Goal: Task Accomplishment & Management: Manage account settings

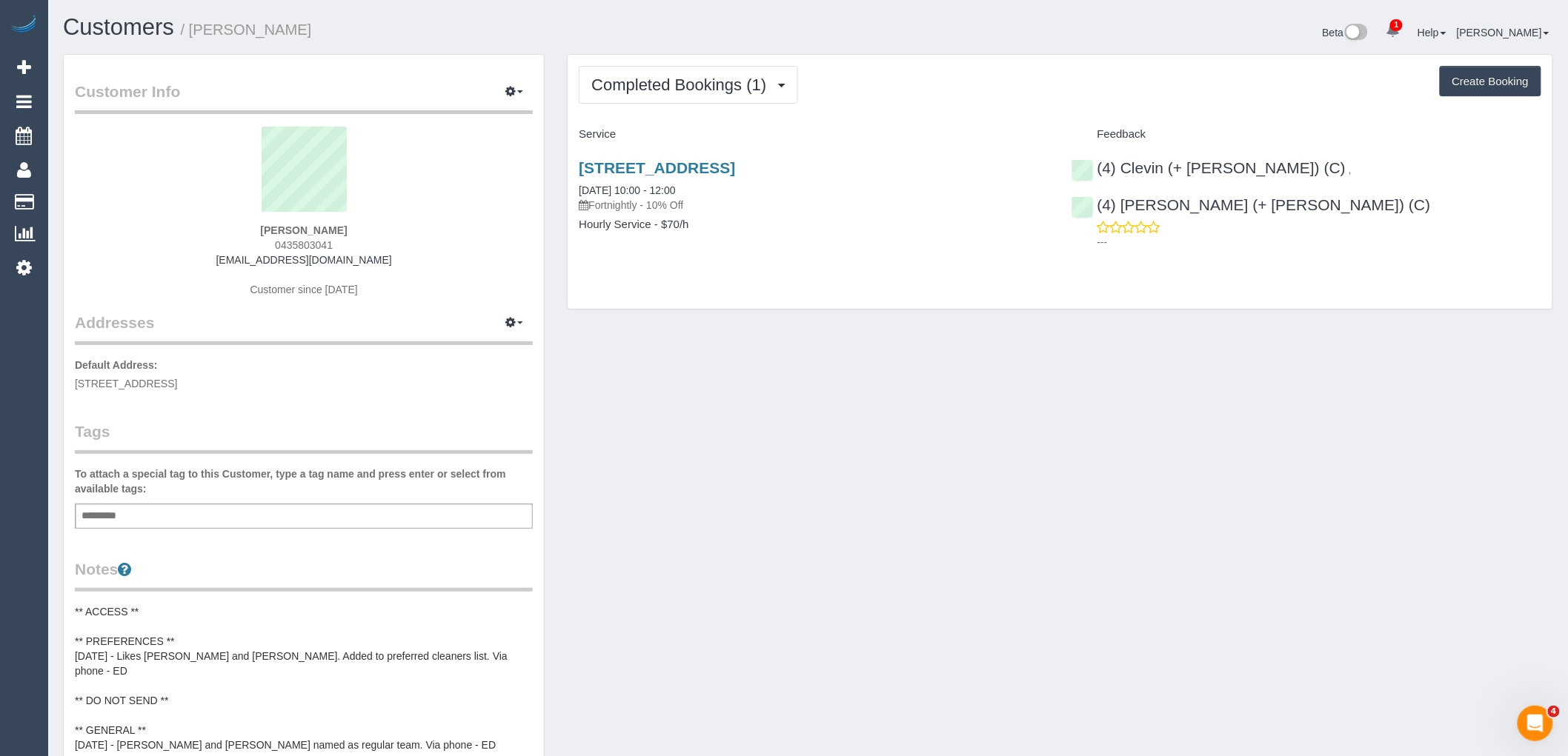
drag, startPoint x: 1025, startPoint y: 425, endPoint x: 1020, endPoint y: 261, distance: 164.1
click at [1028, 429] on div "Customer Info Edit Contact Info Send Message Email Preferences Special Sales Ta…" at bounding box center [808, 628] width 1513 height 1148
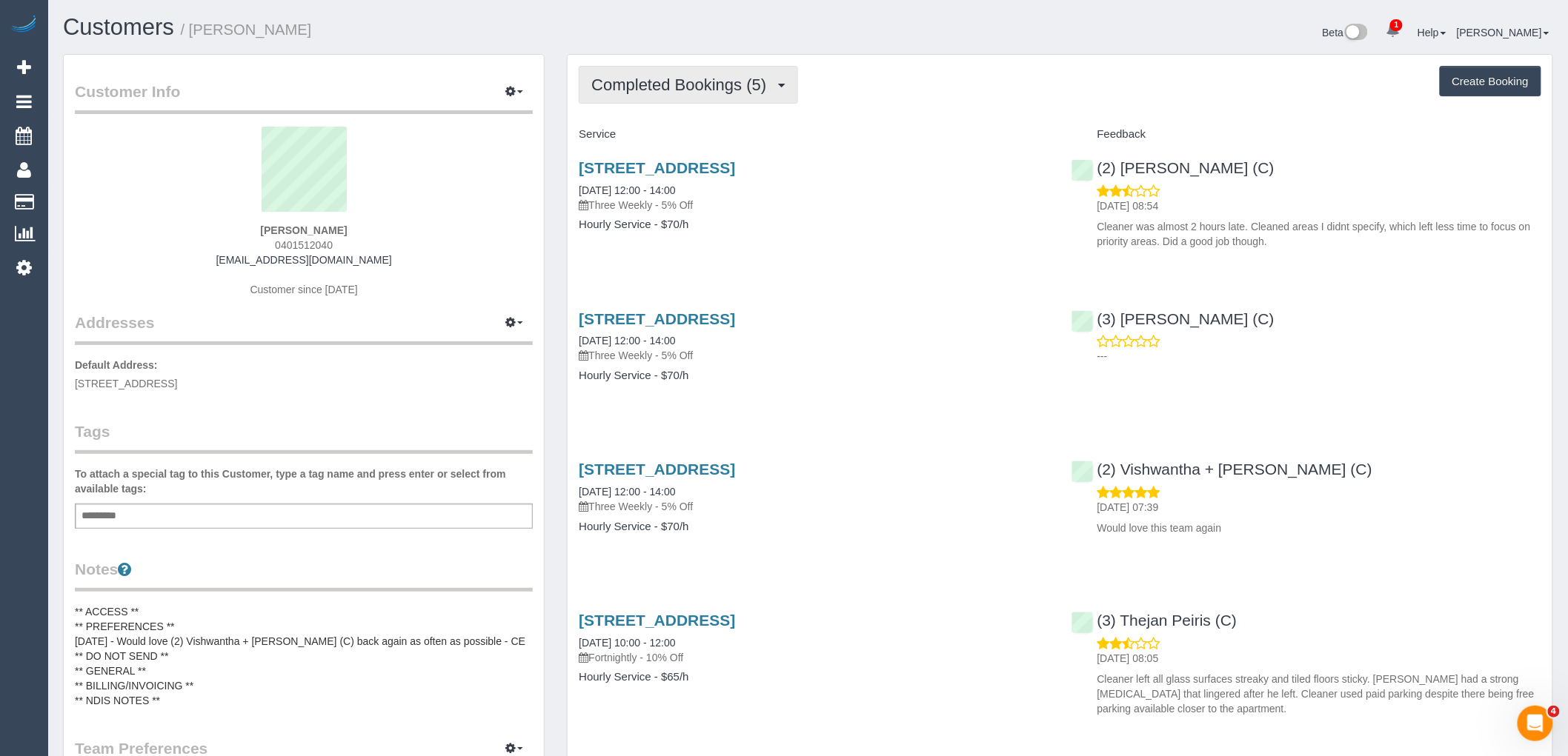
click at [671, 80] on span "Completed Bookings (5)" at bounding box center [682, 85] width 183 height 19
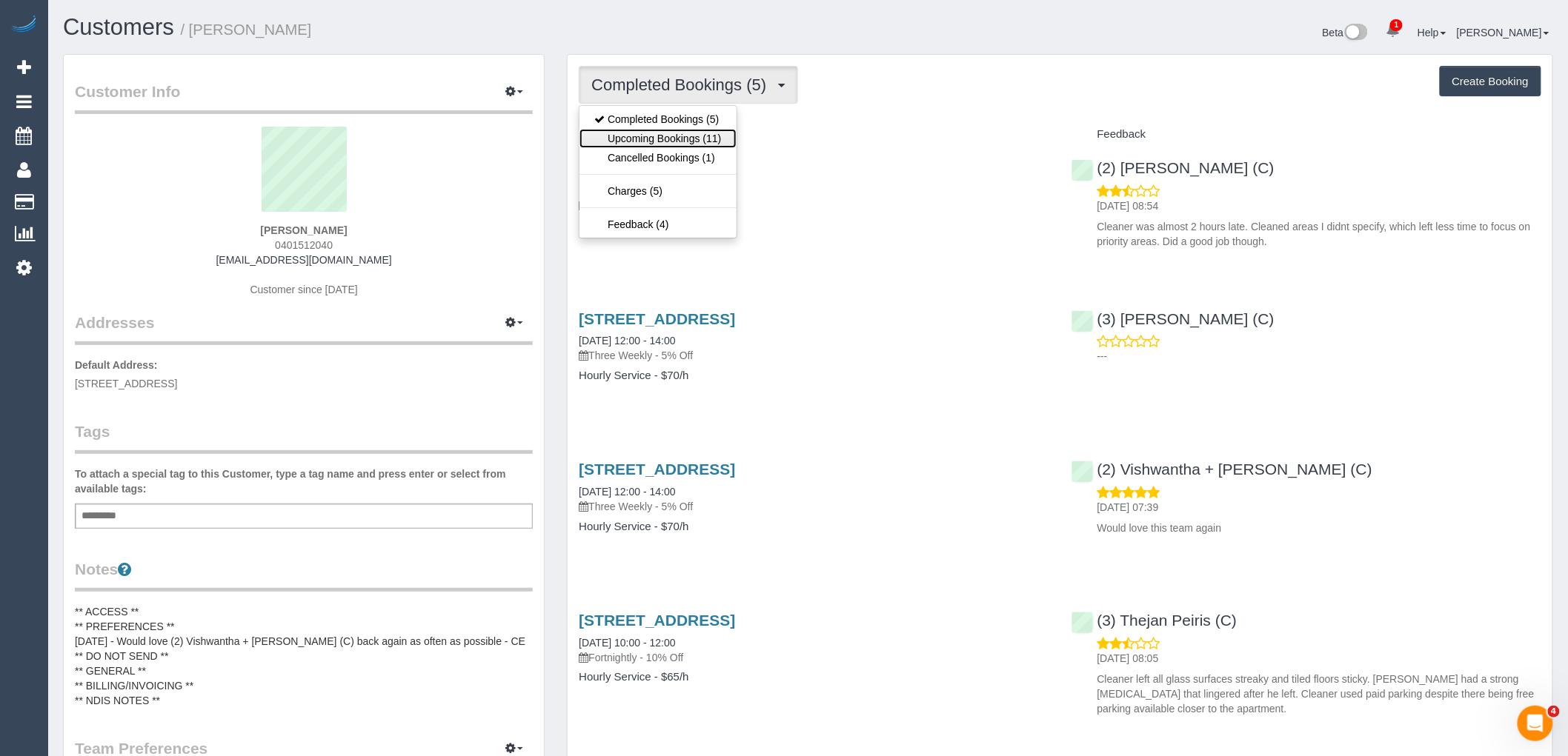
click at [678, 147] on link "Upcoming Bookings (11)" at bounding box center [657, 138] width 156 height 19
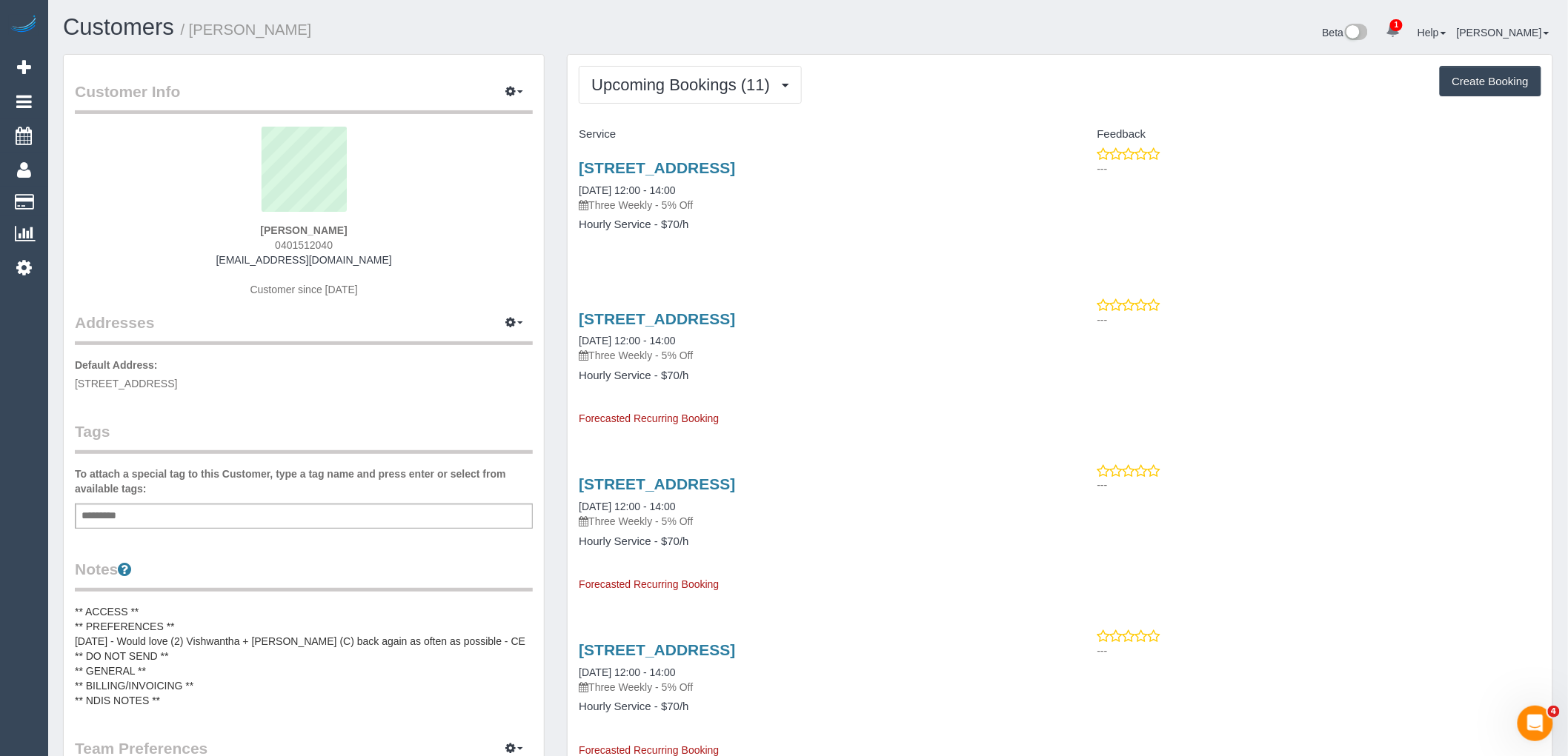
click at [478, 272] on div "Alexander Gordon-Montalto 0401512040 alexgordonmontalto@gmail.com Customer sinc…" at bounding box center [304, 219] width 458 height 186
drag, startPoint x: 704, startPoint y: 92, endPoint x: 707, endPoint y: 109, distance: 17.3
click at [704, 92] on span "Upcoming Bookings (11)" at bounding box center [684, 85] width 186 height 19
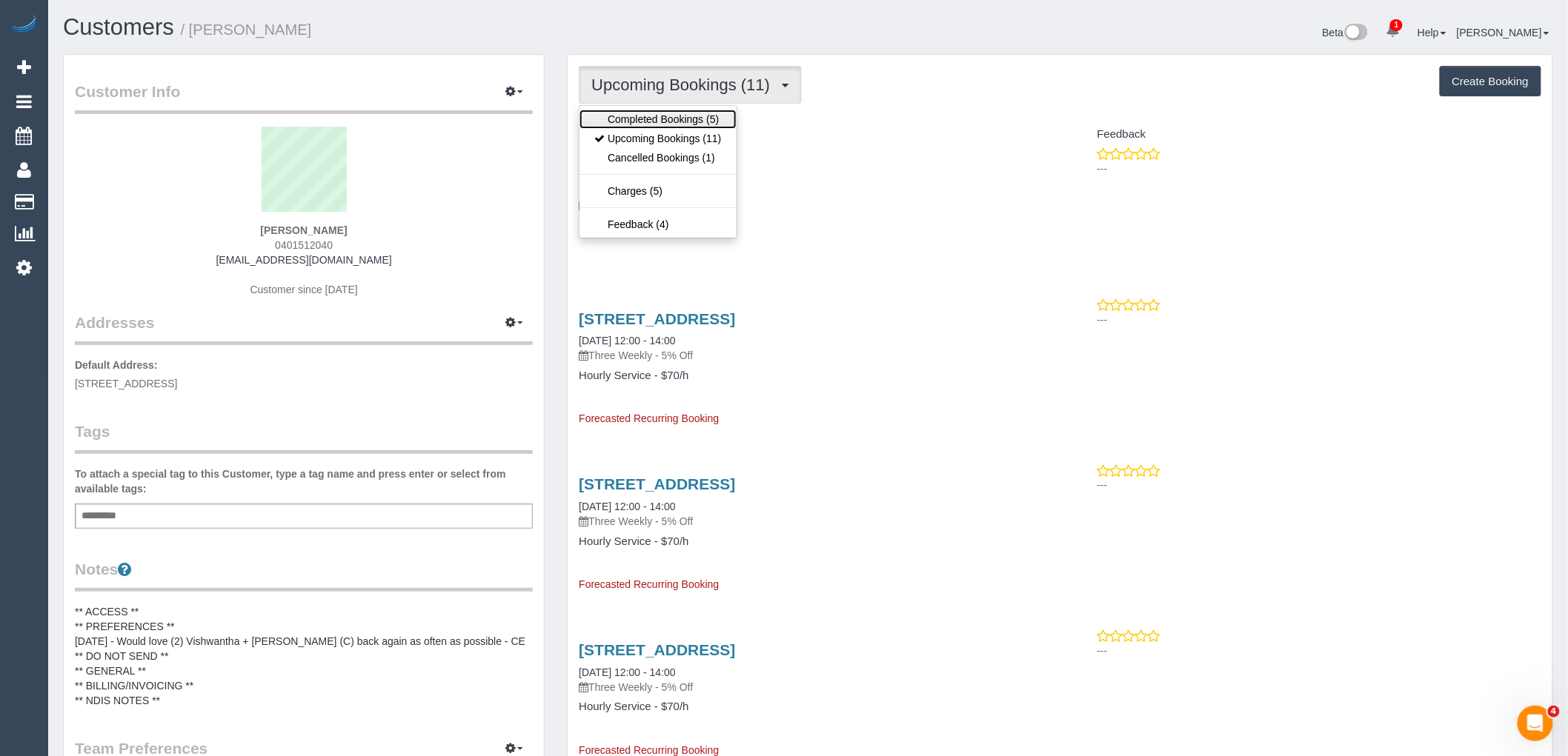
click at [708, 126] on link "Completed Bookings (5)" at bounding box center [657, 119] width 156 height 19
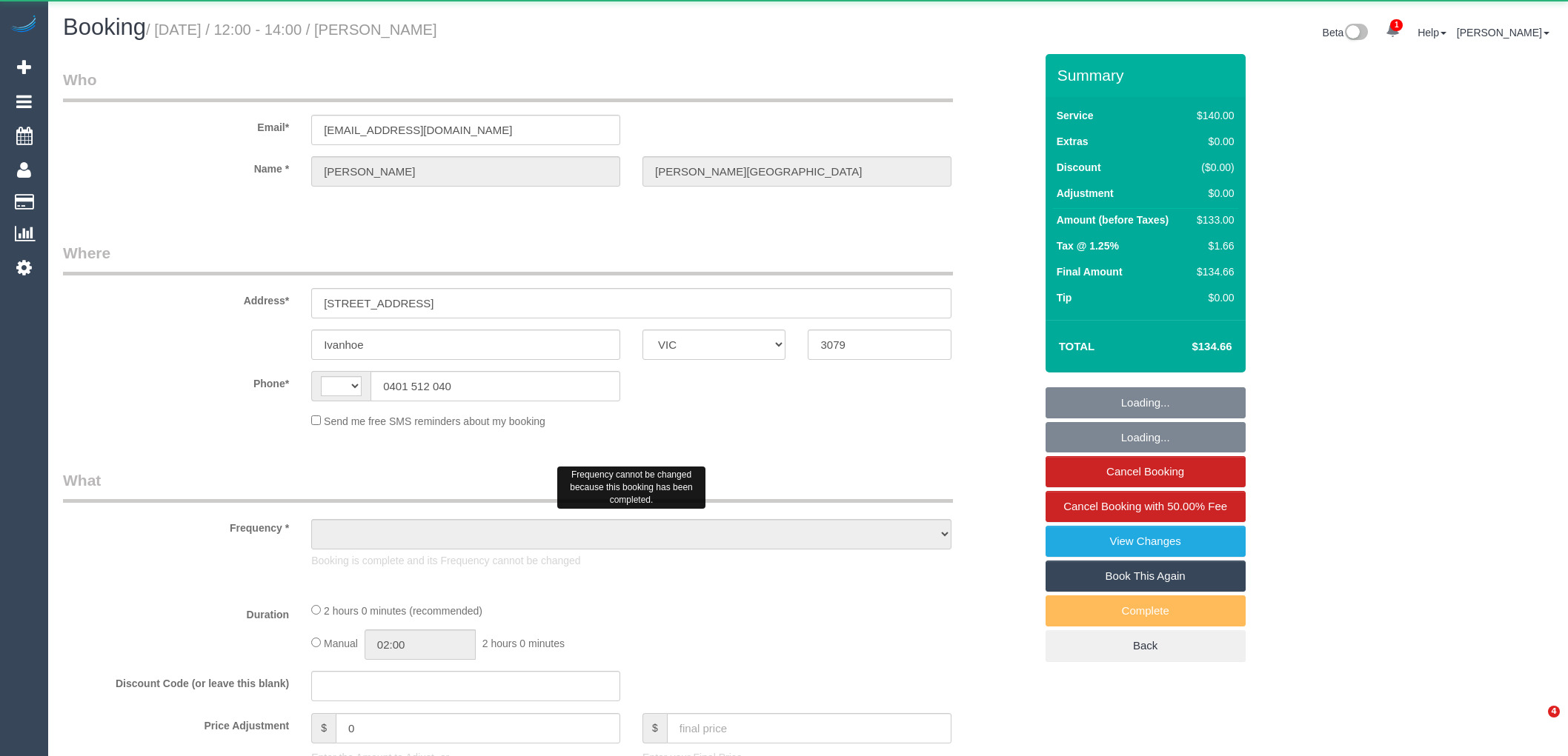
select select "VIC"
select select "number:28"
select select "number:14"
select select "number:19"
select select "number:36"
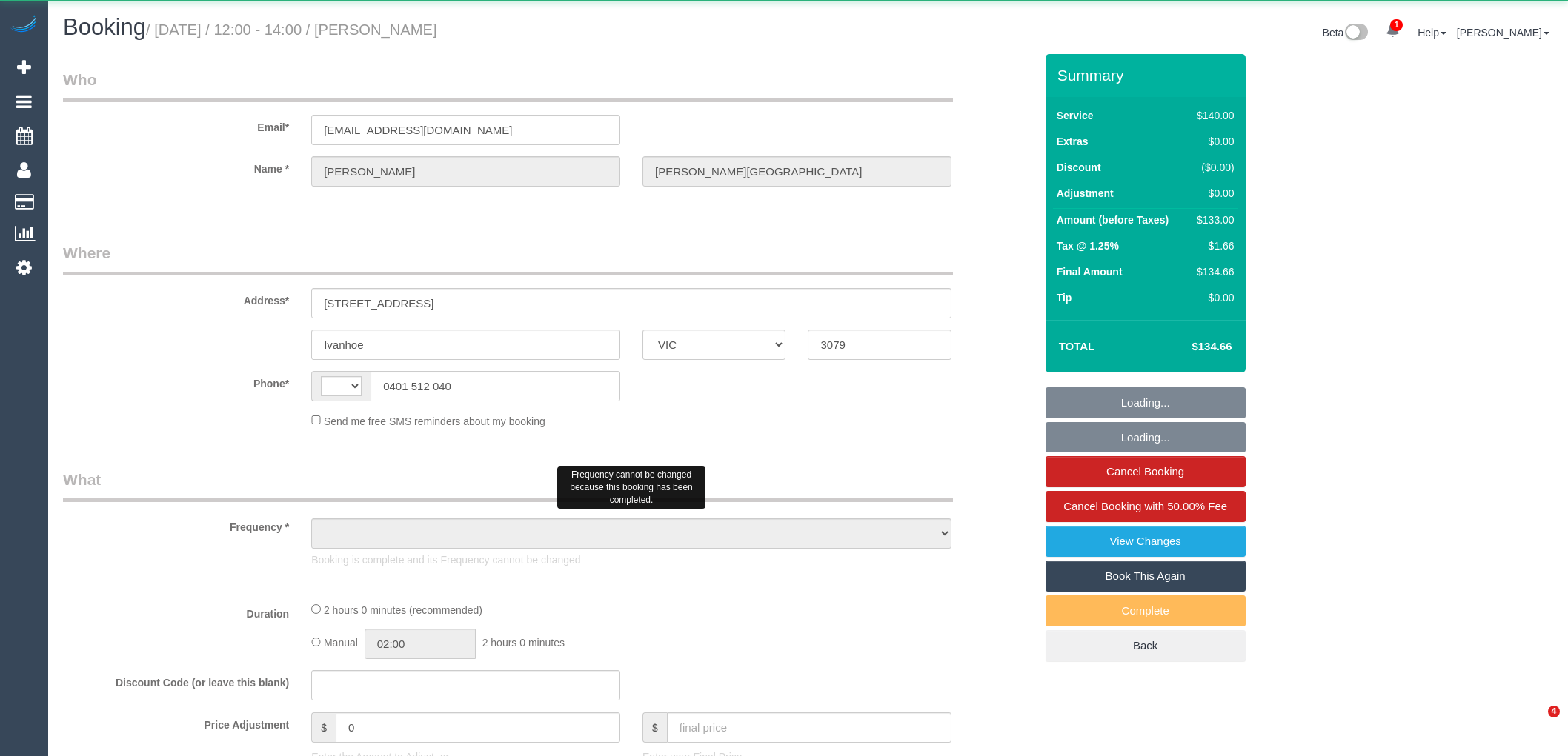
select select "number:34"
select select "number:13"
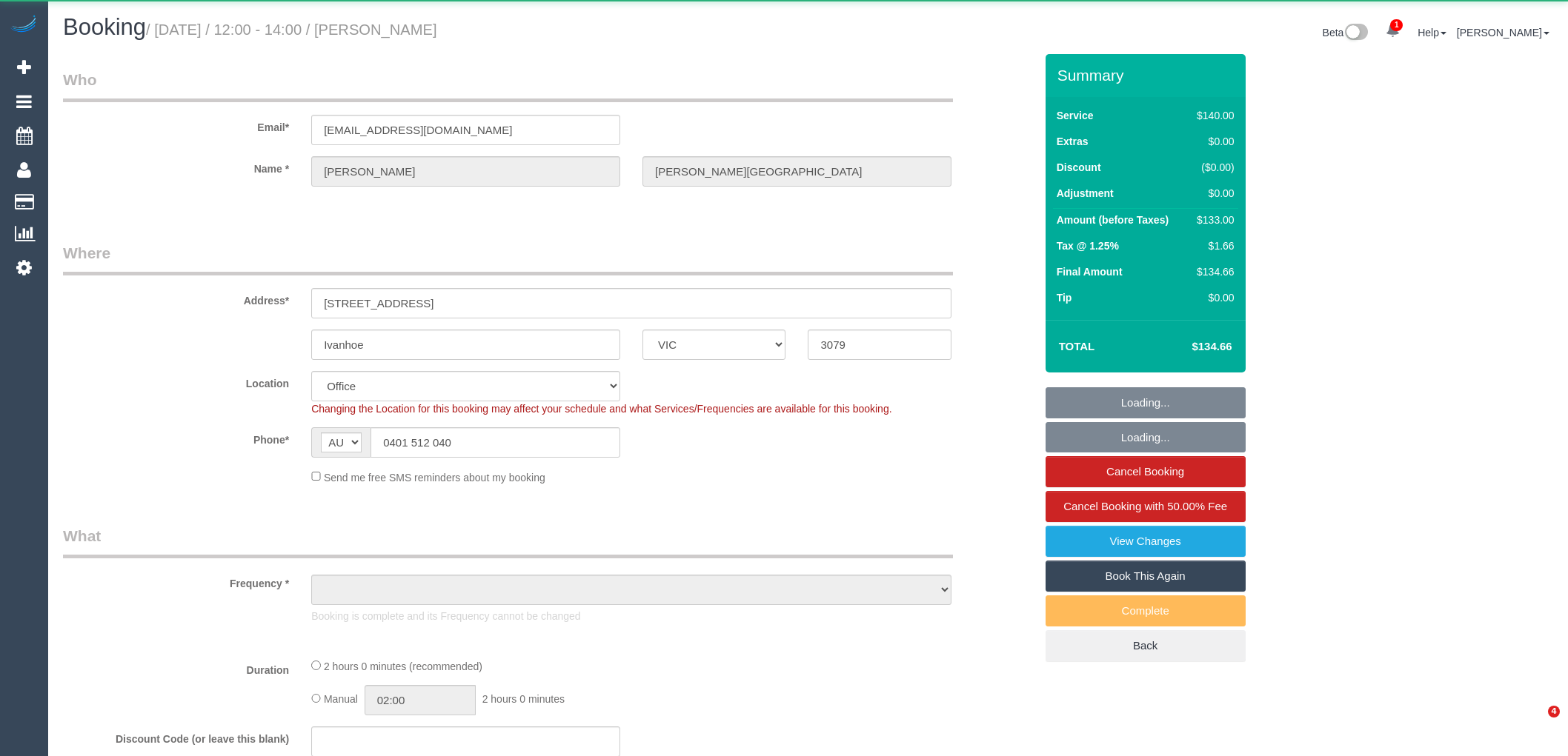
select select "string:AU"
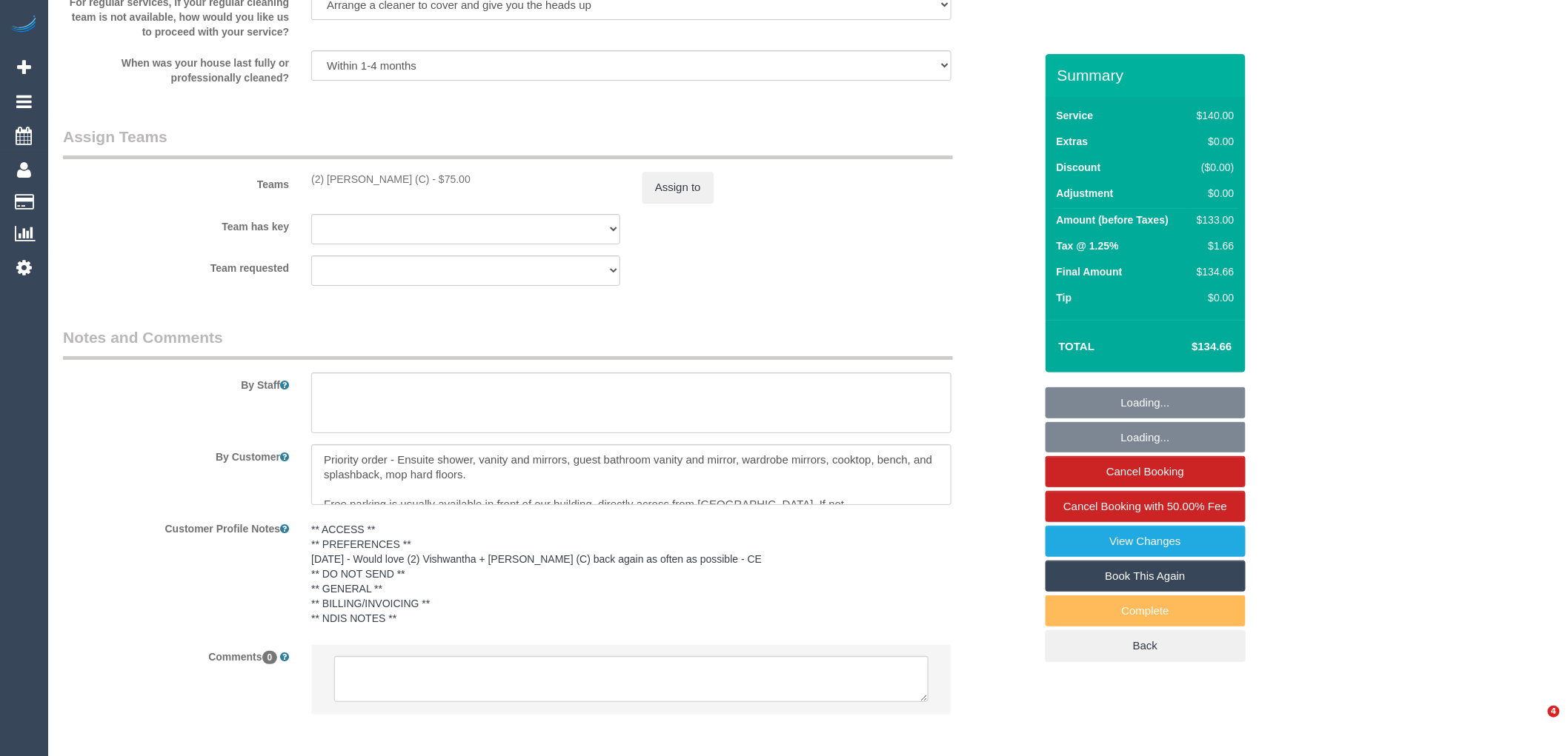
select select "object:2158"
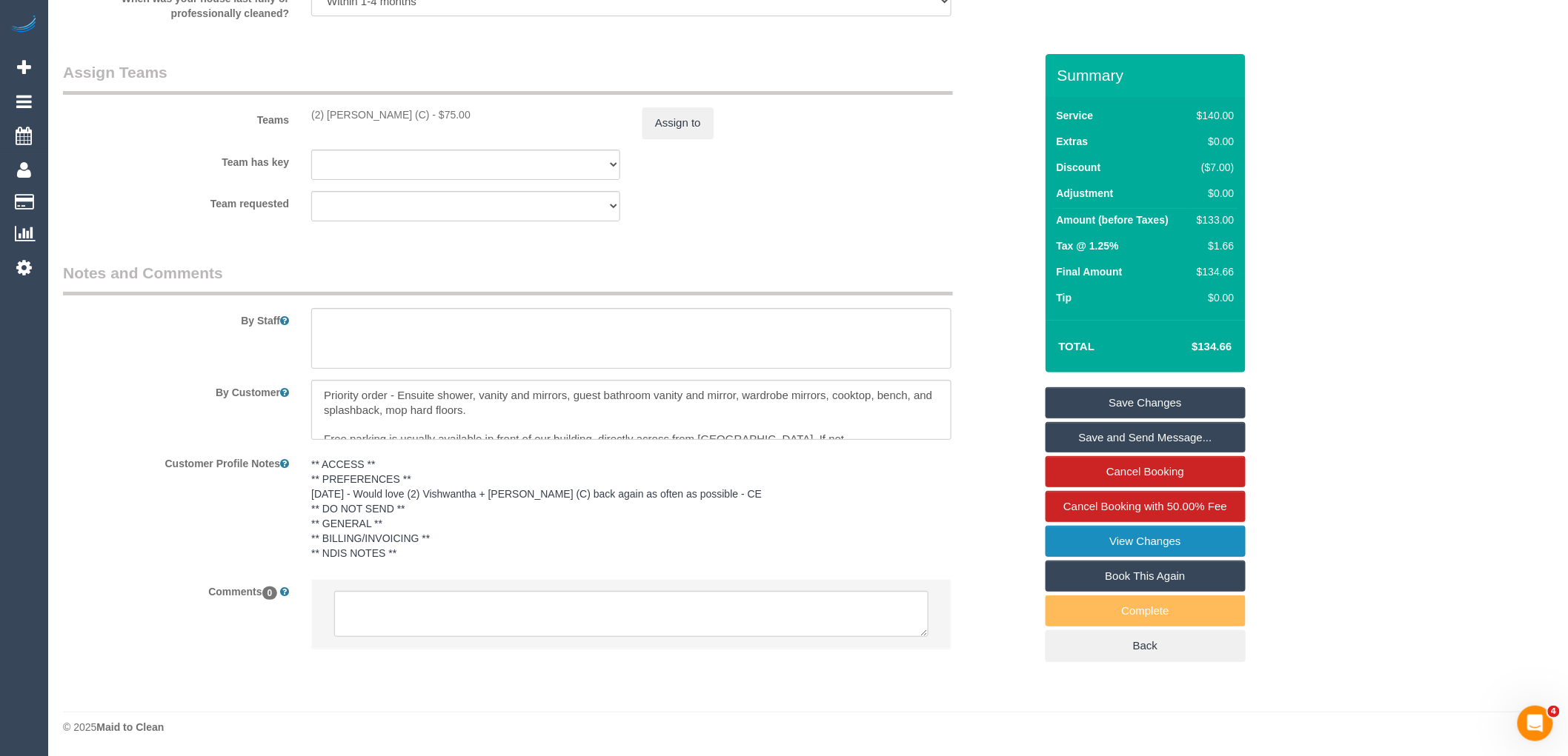
click at [1205, 546] on link "View Changes" at bounding box center [1146, 542] width 200 height 31
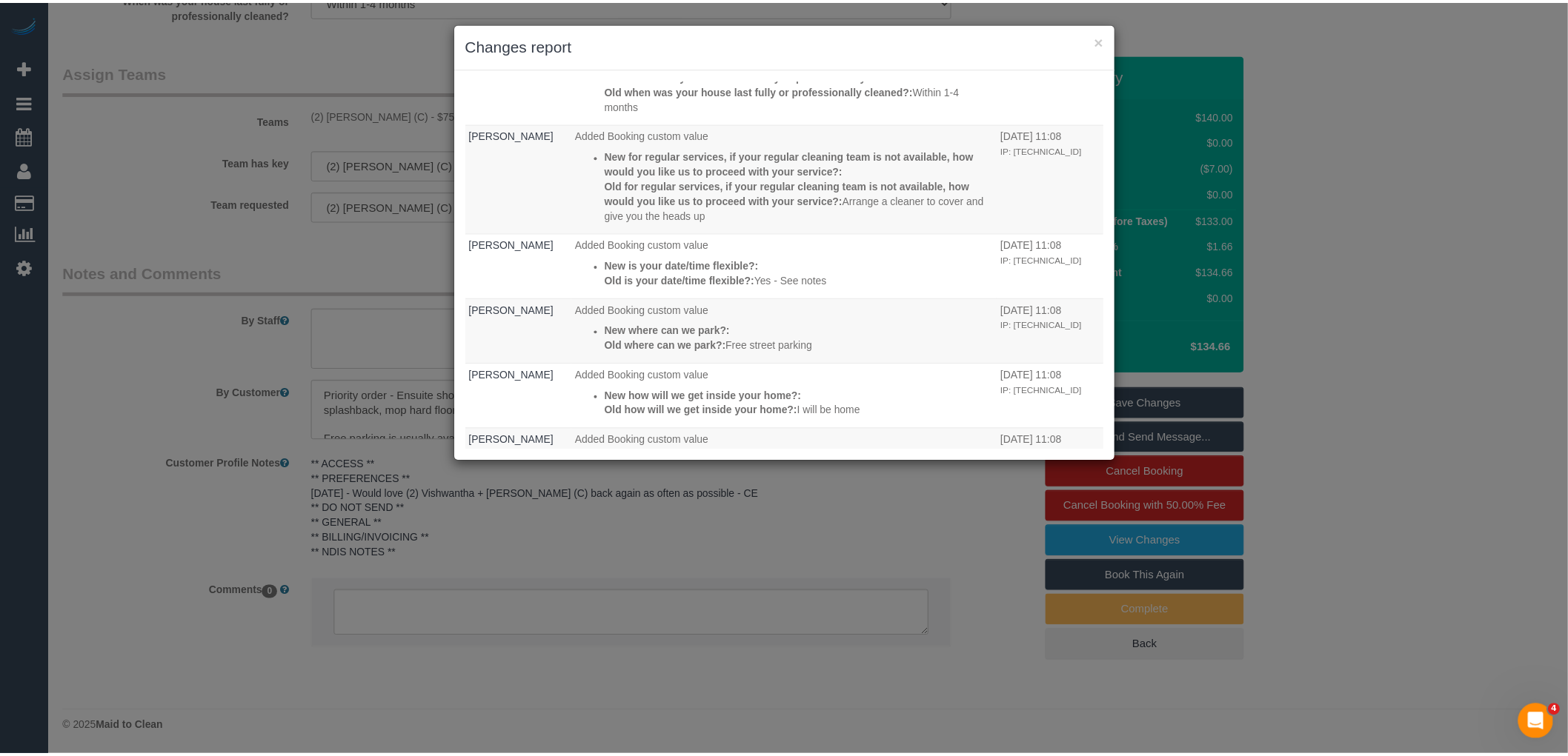
scroll to position [874, 0]
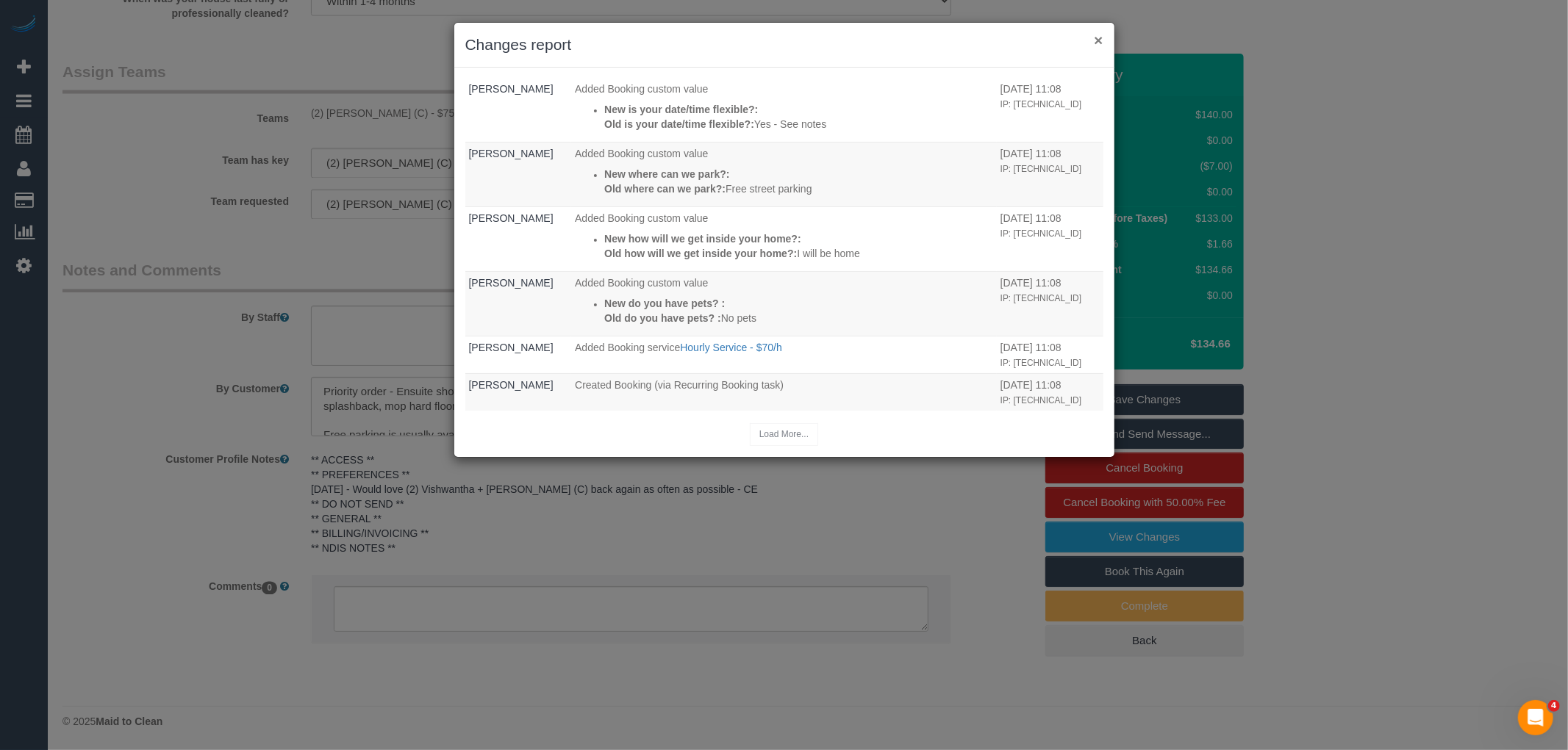
click at [1100, 40] on button "×" at bounding box center [1098, 40] width 8 height 15
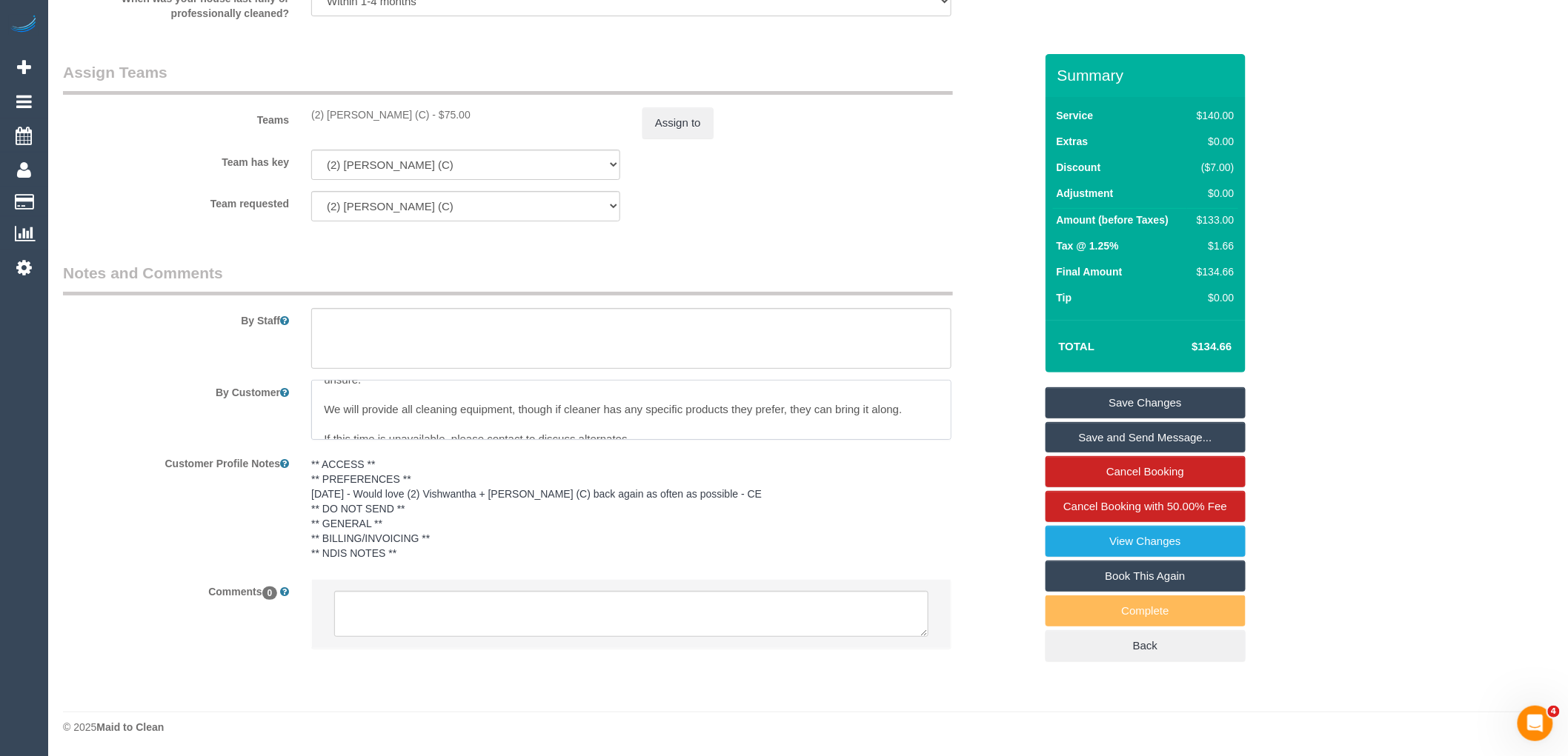
scroll to position [0, 0]
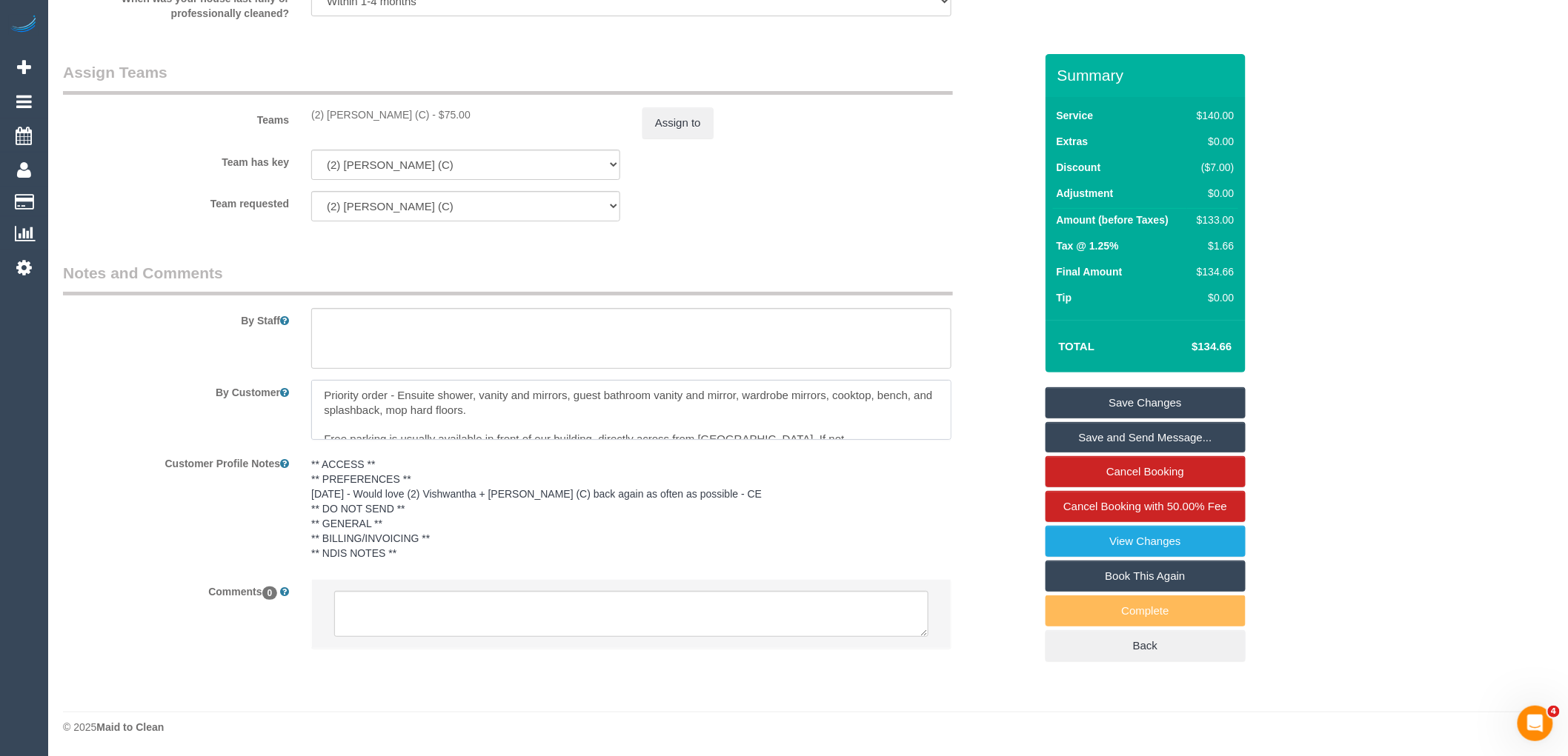
drag, startPoint x: 669, startPoint y: 437, endPoint x: 280, endPoint y: 364, distance: 395.8
click at [280, 364] on sui-booking-comments "By Staff By Customer Customer Profile Notes ** ACCESS ** ** PREFERENCES ** 25/0…" at bounding box center [548, 463] width 972 height 402
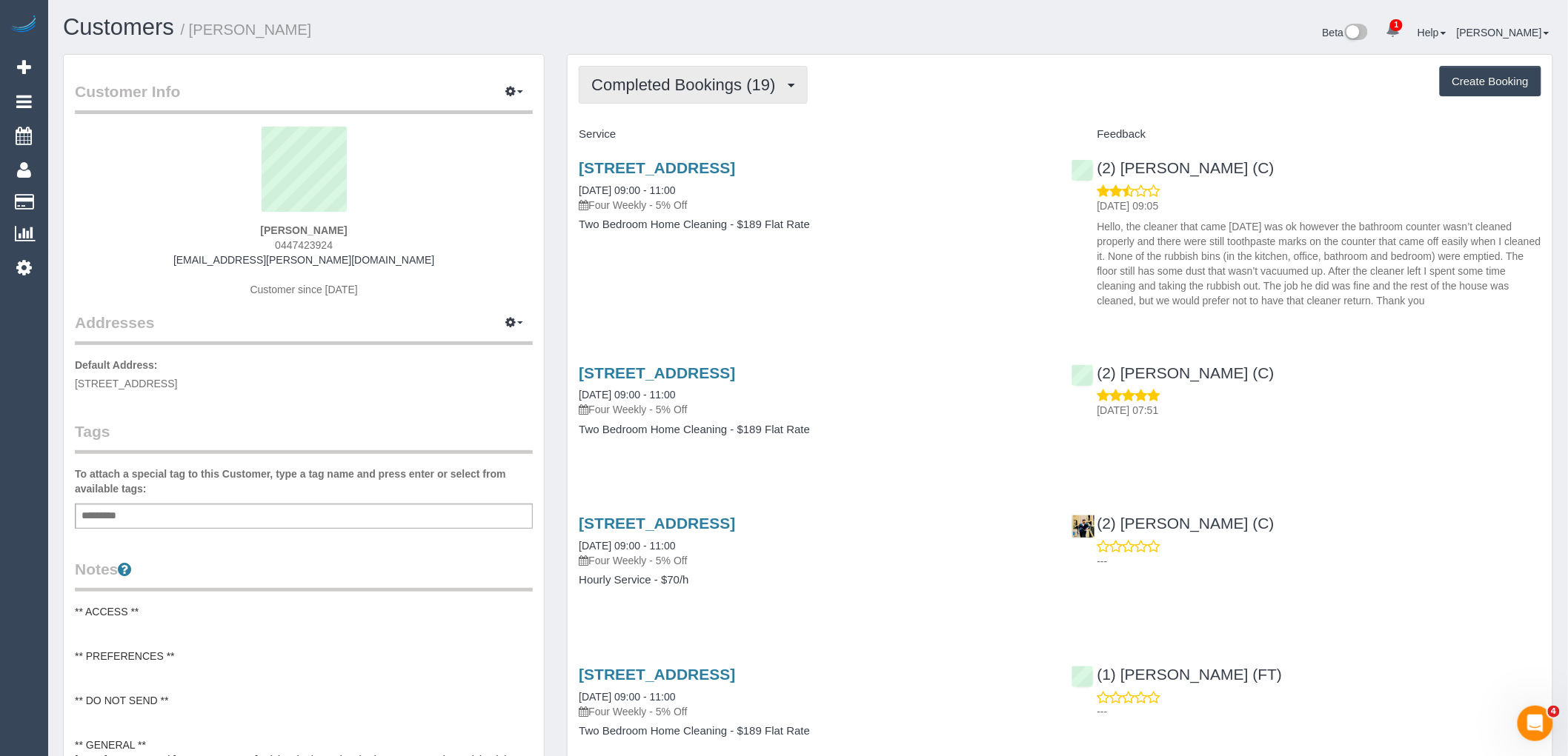
drag, startPoint x: 701, startPoint y: 75, endPoint x: 701, endPoint y: 92, distance: 17.0
click at [701, 75] on button "Completed Bookings (19)" at bounding box center [693, 85] width 228 height 38
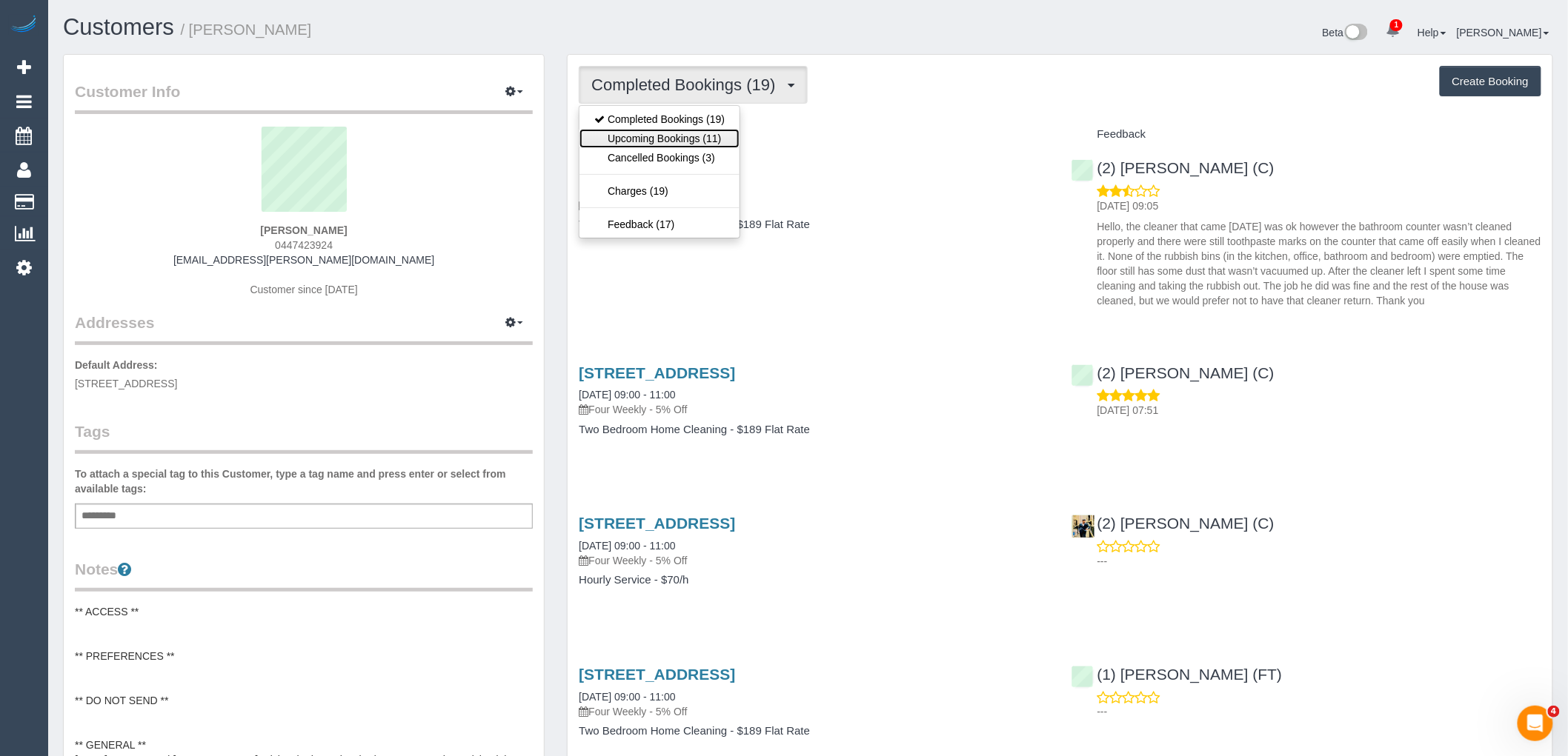
click at [694, 136] on link "Upcoming Bookings (11)" at bounding box center [659, 138] width 160 height 19
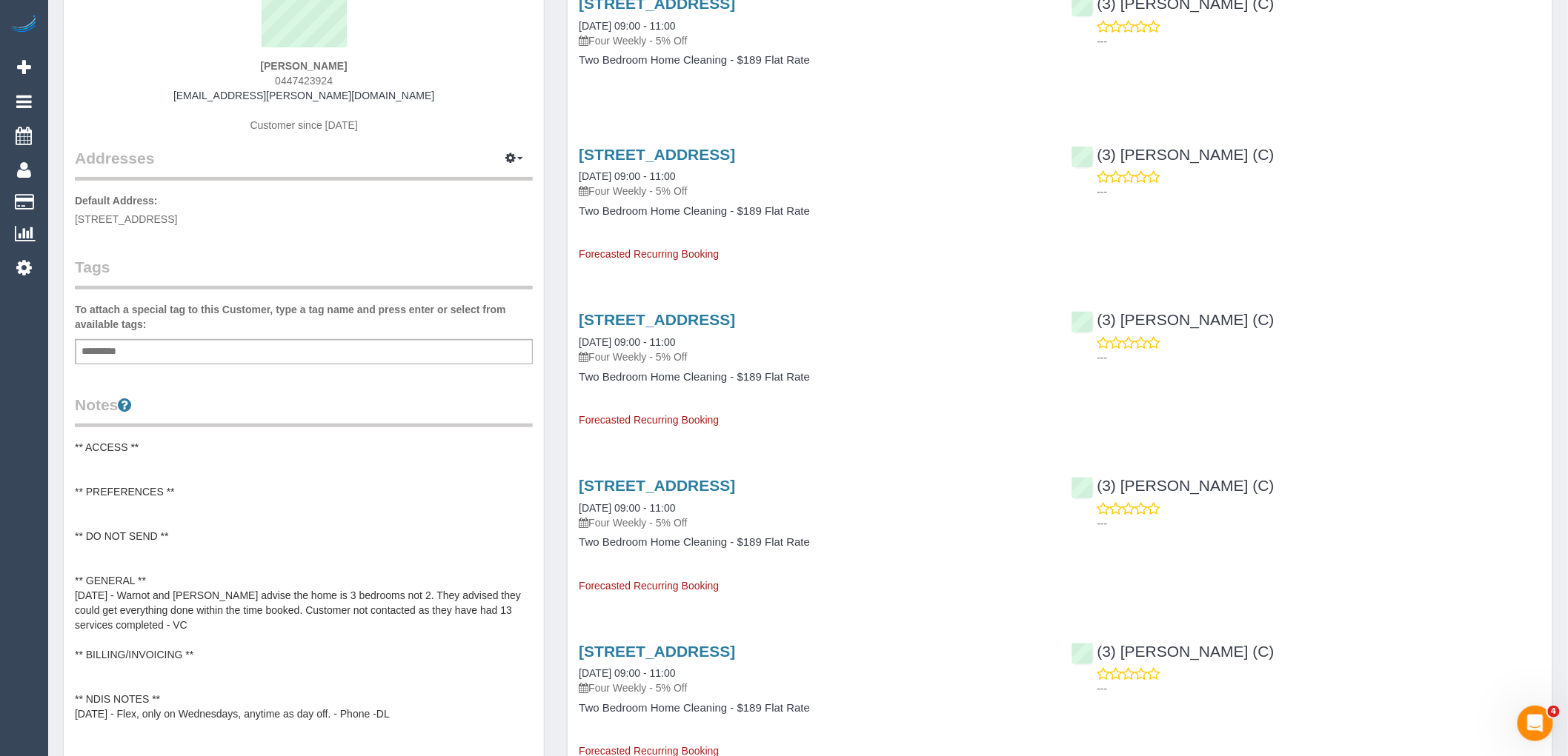
scroll to position [247, 0]
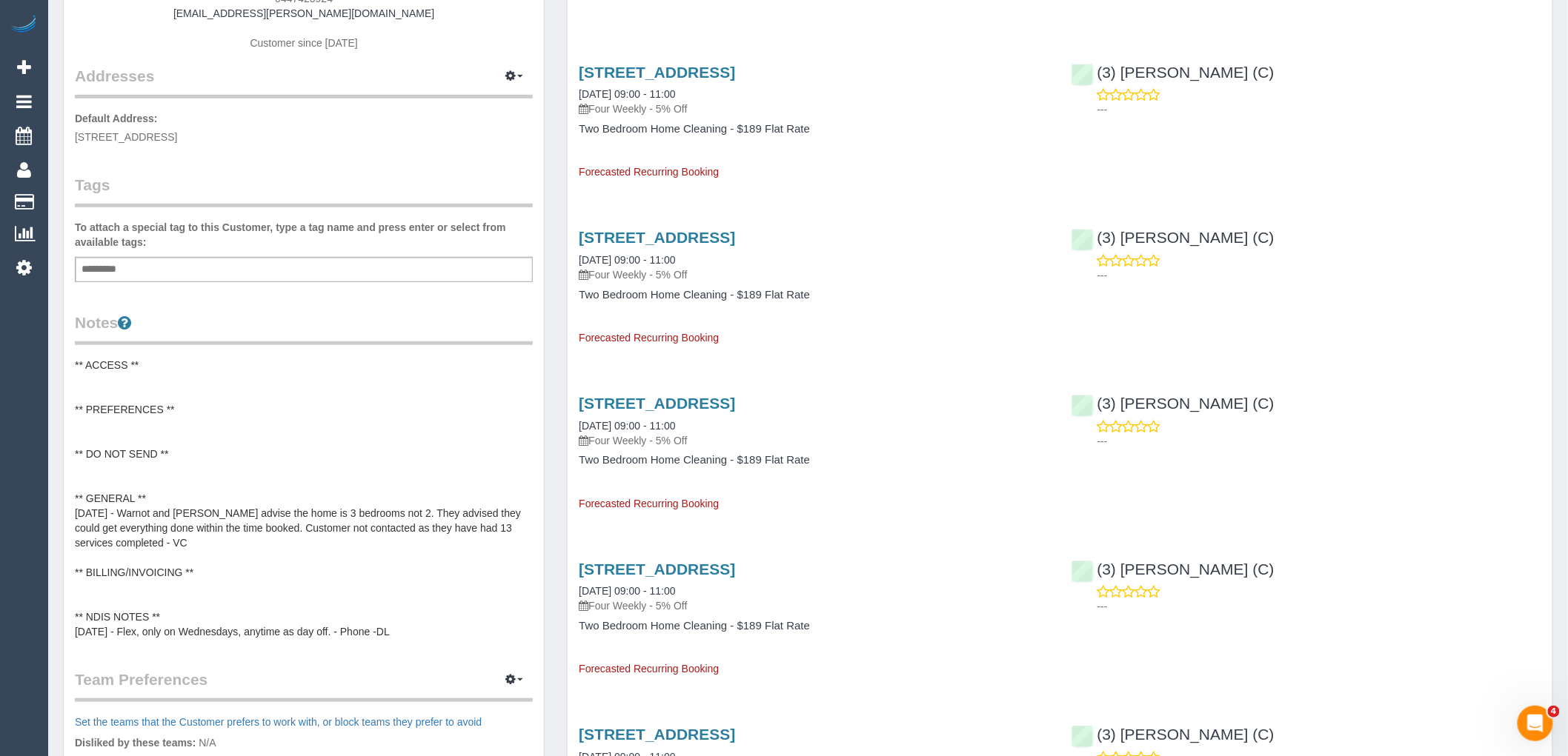
click at [100, 470] on pre "** ACCESS ** ** PREFERENCES ** ** DO NOT SEND ** ** GENERAL ** 20/02/25 - Warno…" at bounding box center [304, 498] width 458 height 282
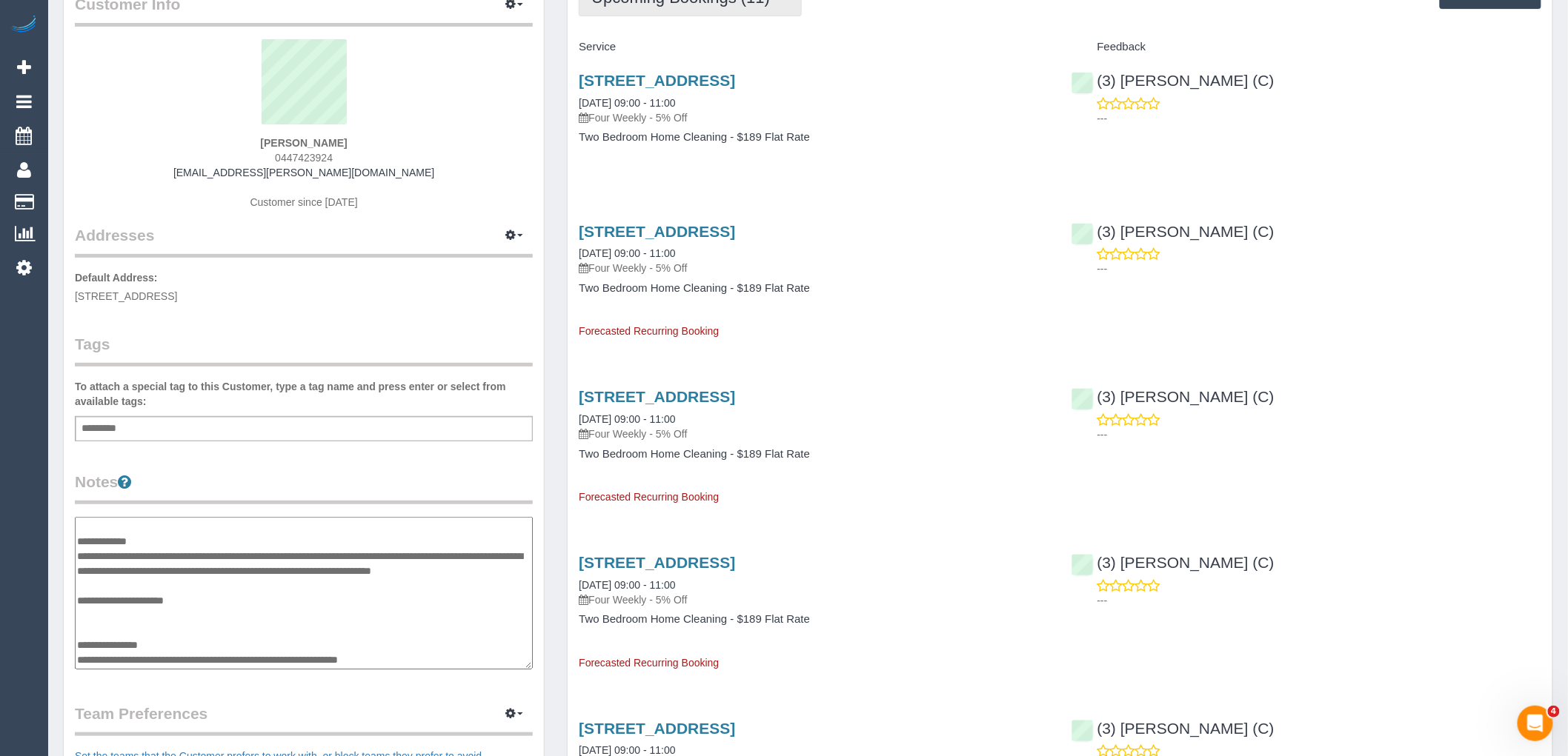
scroll to position [0, 0]
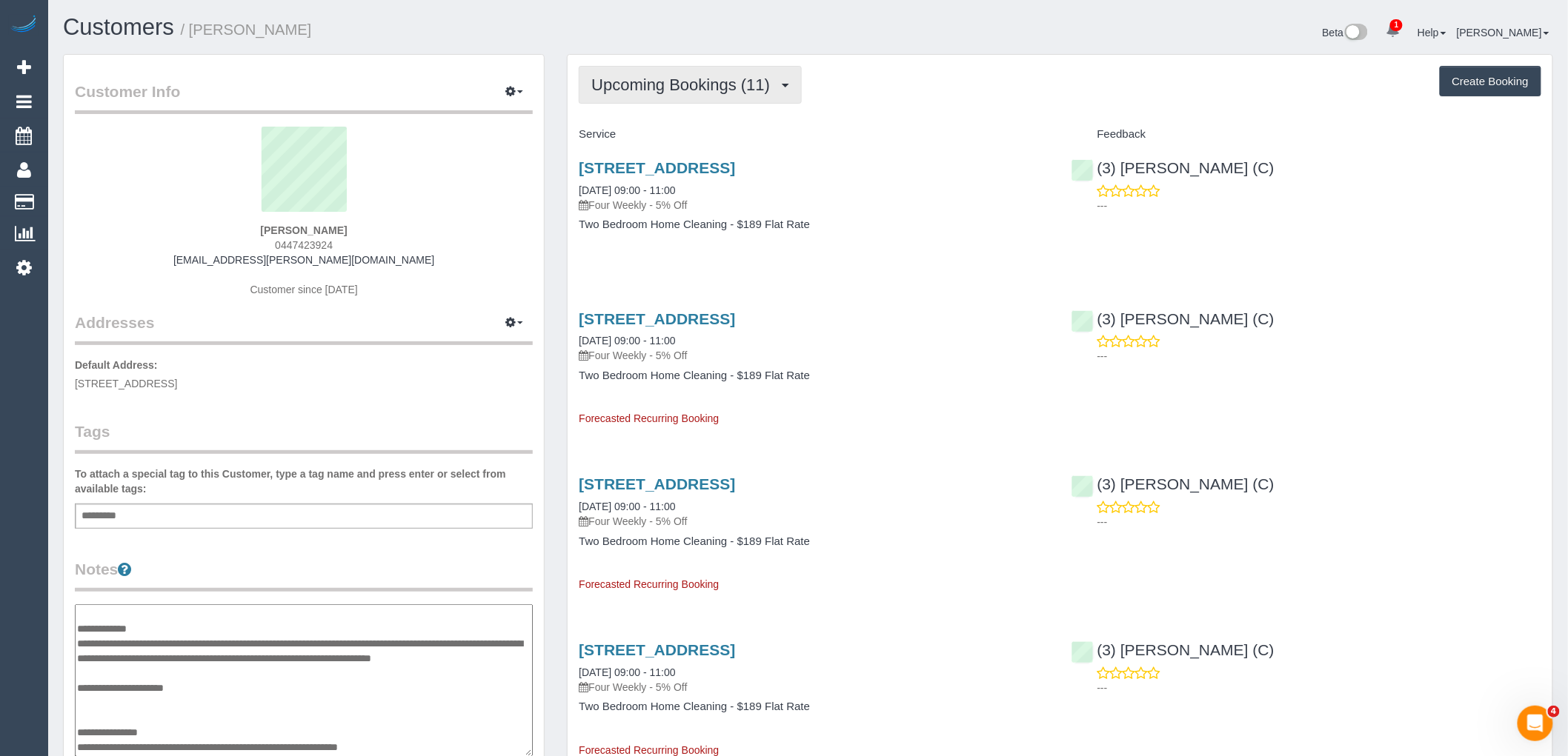
click at [677, 82] on span "Upcoming Bookings (11)" at bounding box center [684, 85] width 186 height 19
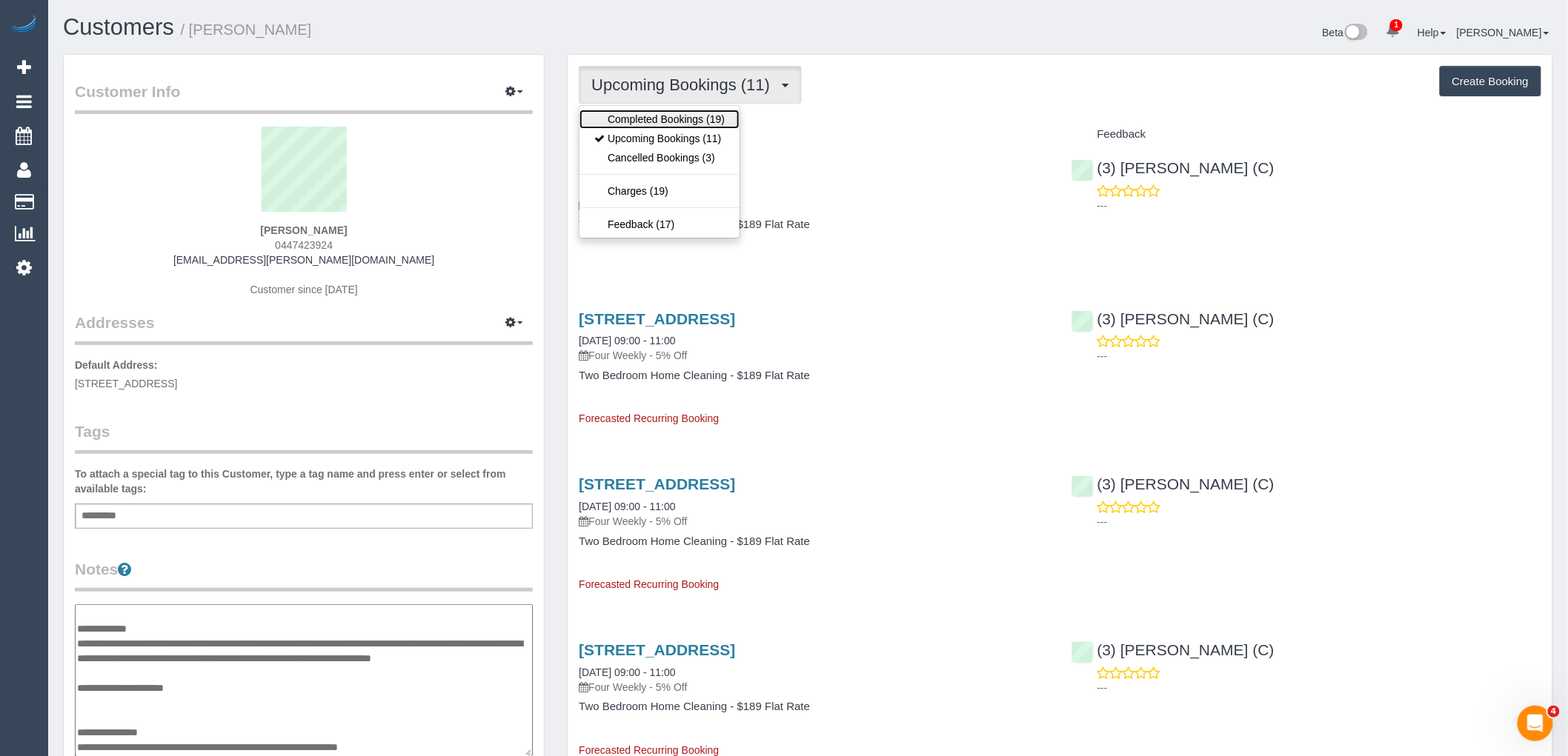
click at [679, 122] on link "Completed Bookings (19)" at bounding box center [659, 119] width 160 height 19
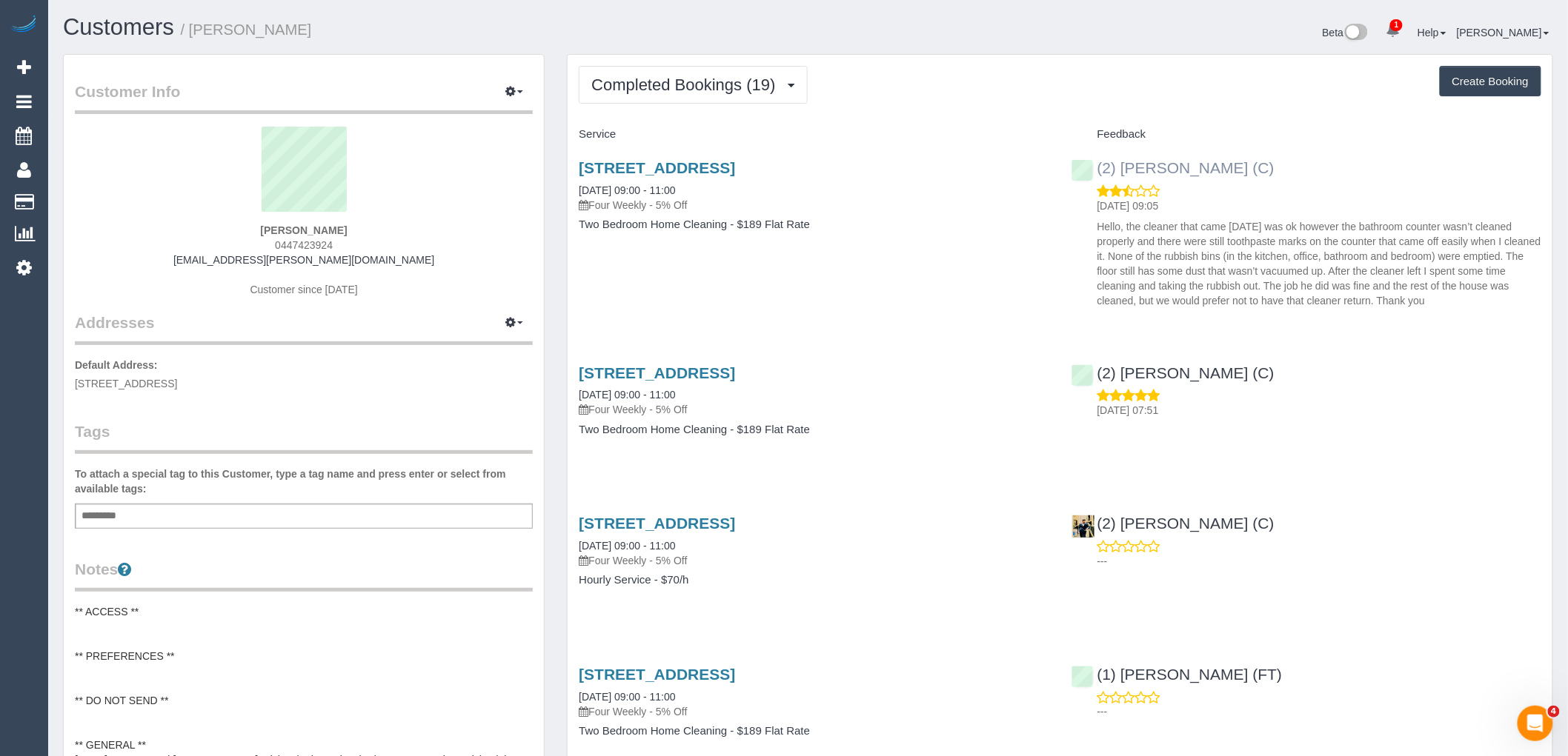
drag, startPoint x: 1302, startPoint y: 169, endPoint x: 1094, endPoint y: 173, distance: 208.0
click at [1094, 173] on div "(2) Harry Dhasmana (C) 05/09/2025 09:05 Hello, the cleaner that came yesterday …" at bounding box center [1307, 231] width 492 height 168
copy link "(2) Harry Dhasmana (C)"
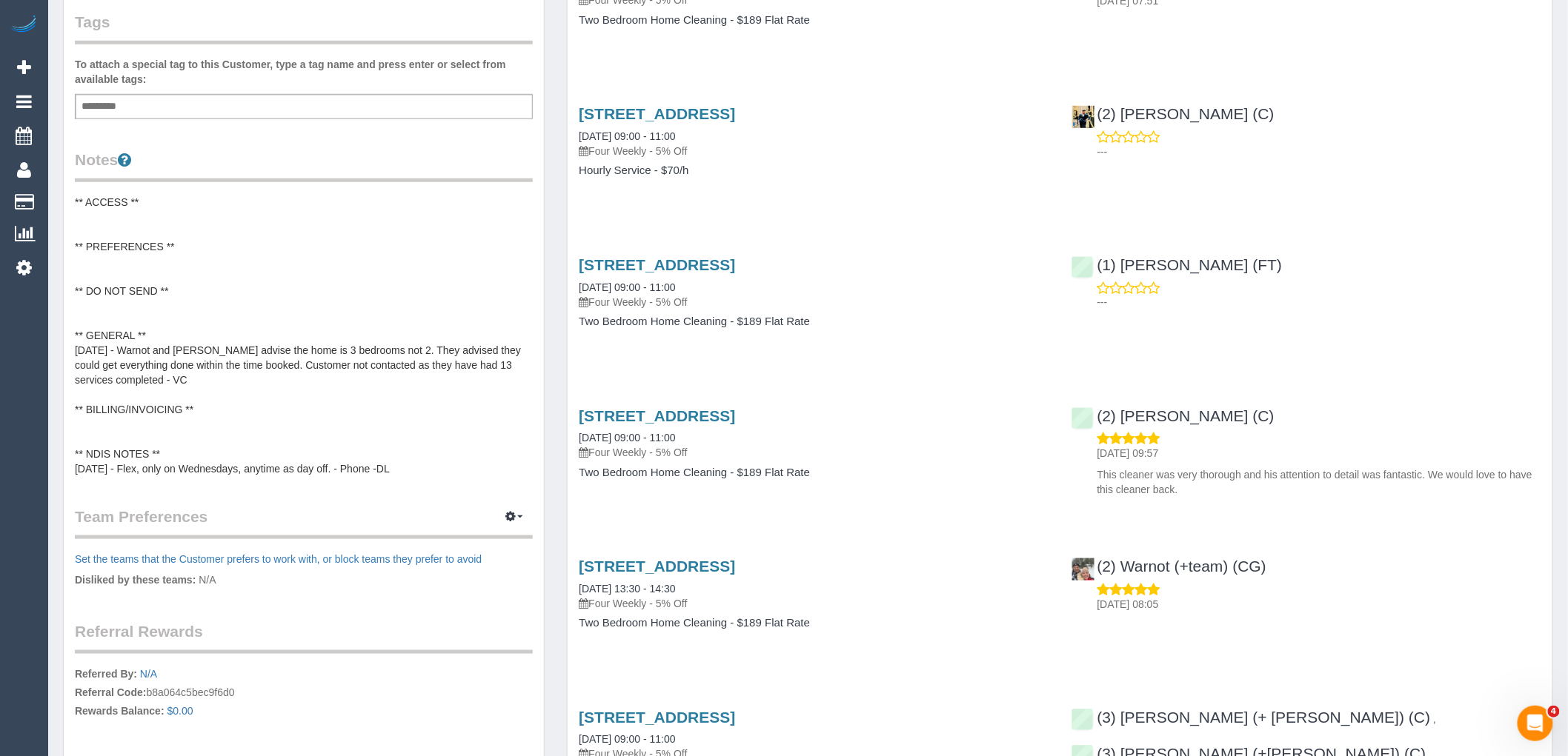
scroll to position [411, 0]
click at [129, 279] on pre "** ACCESS ** ** PREFERENCES ** ** DO NOT SEND ** ** GENERAL ** 20/02/25 - Warno…" at bounding box center [304, 334] width 458 height 282
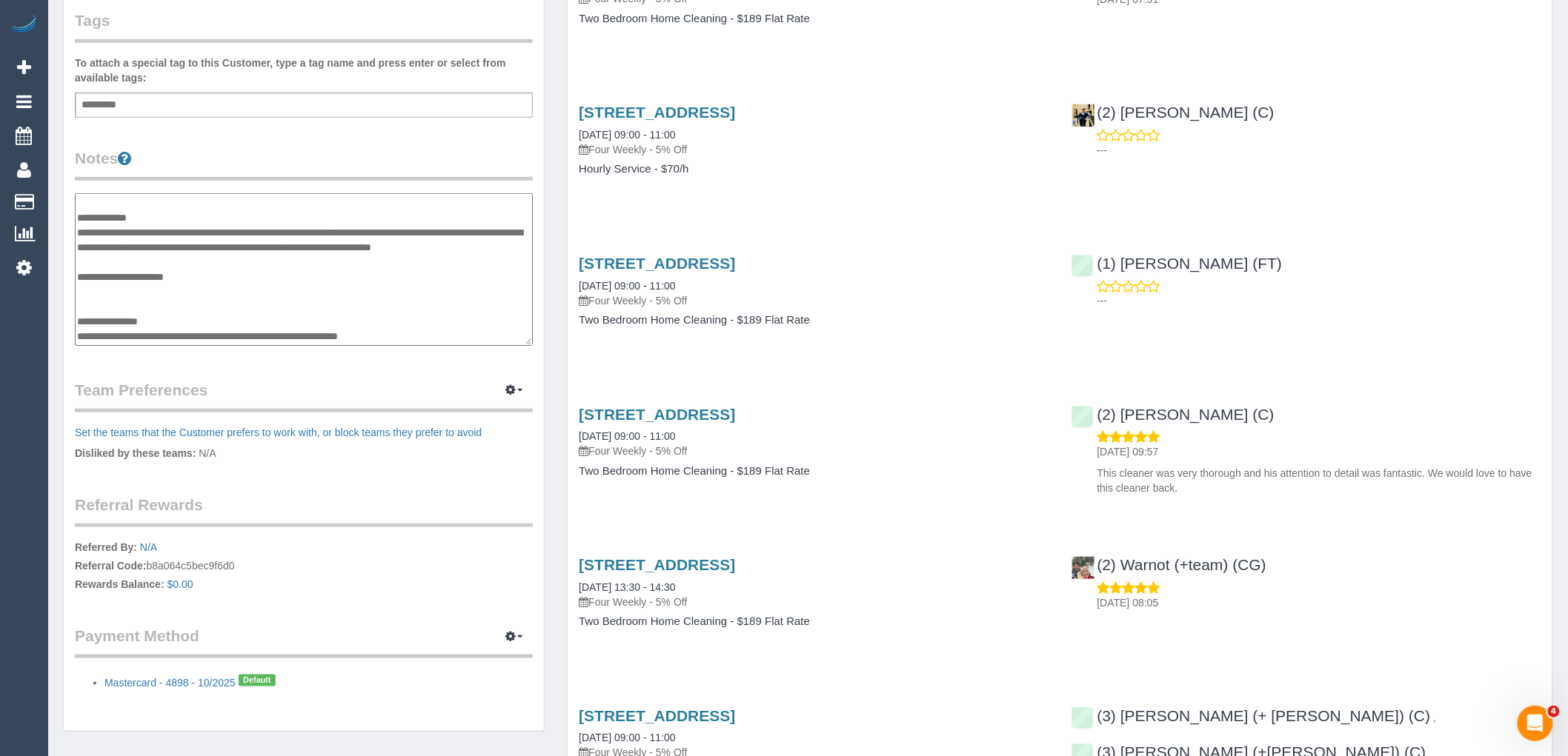
scroll to position [50, 0]
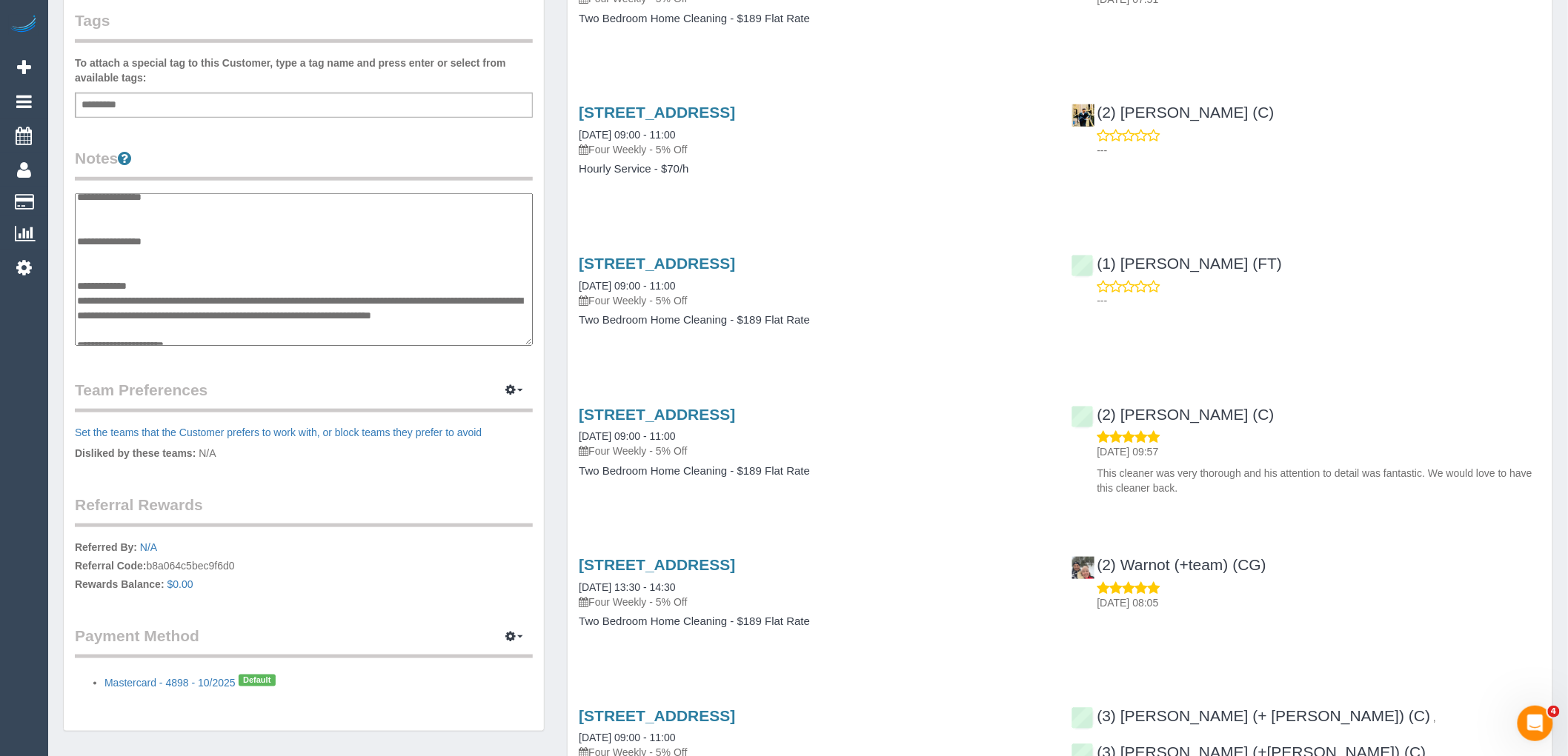
click at [130, 256] on textarea "**********" at bounding box center [304, 269] width 458 height 153
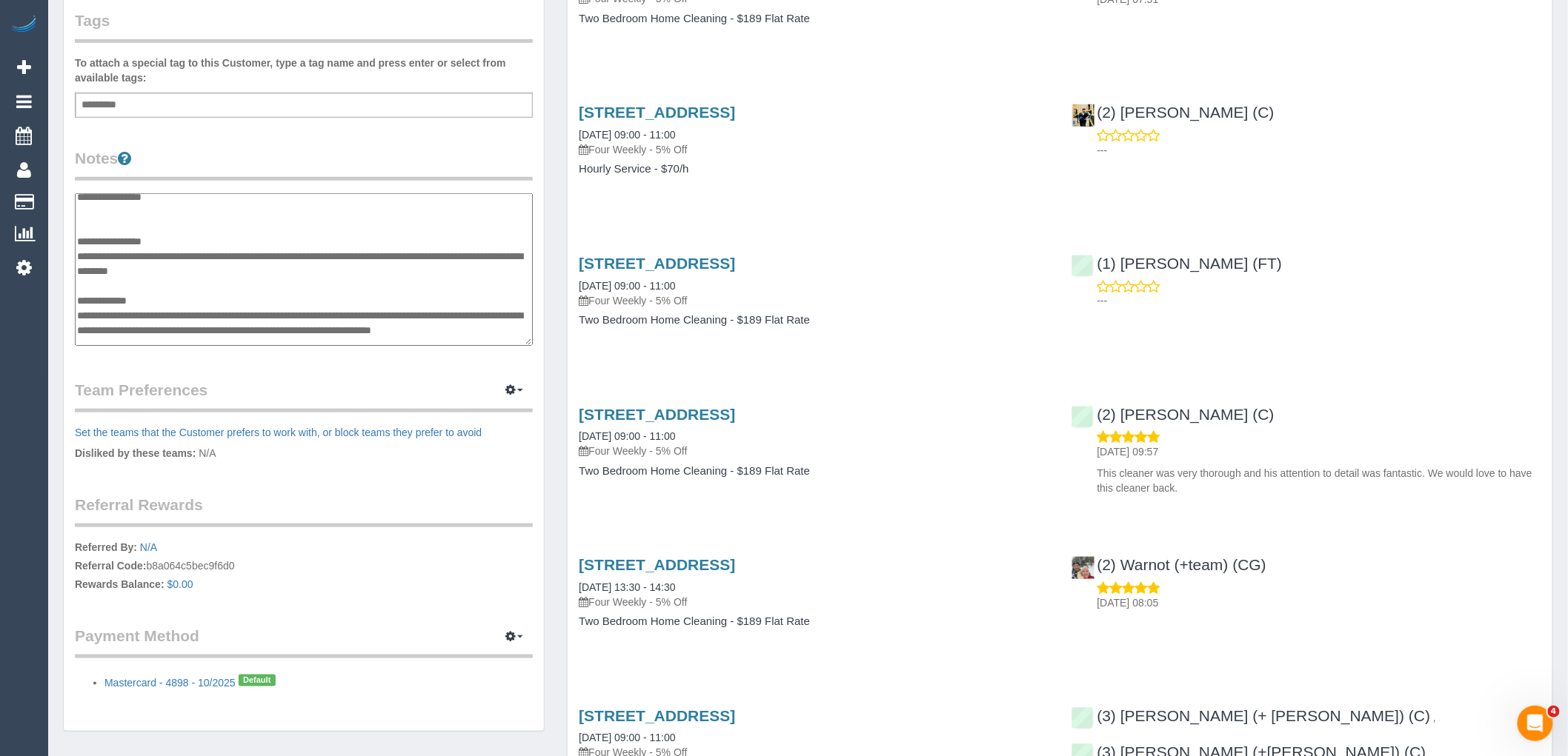
type textarea "**********"
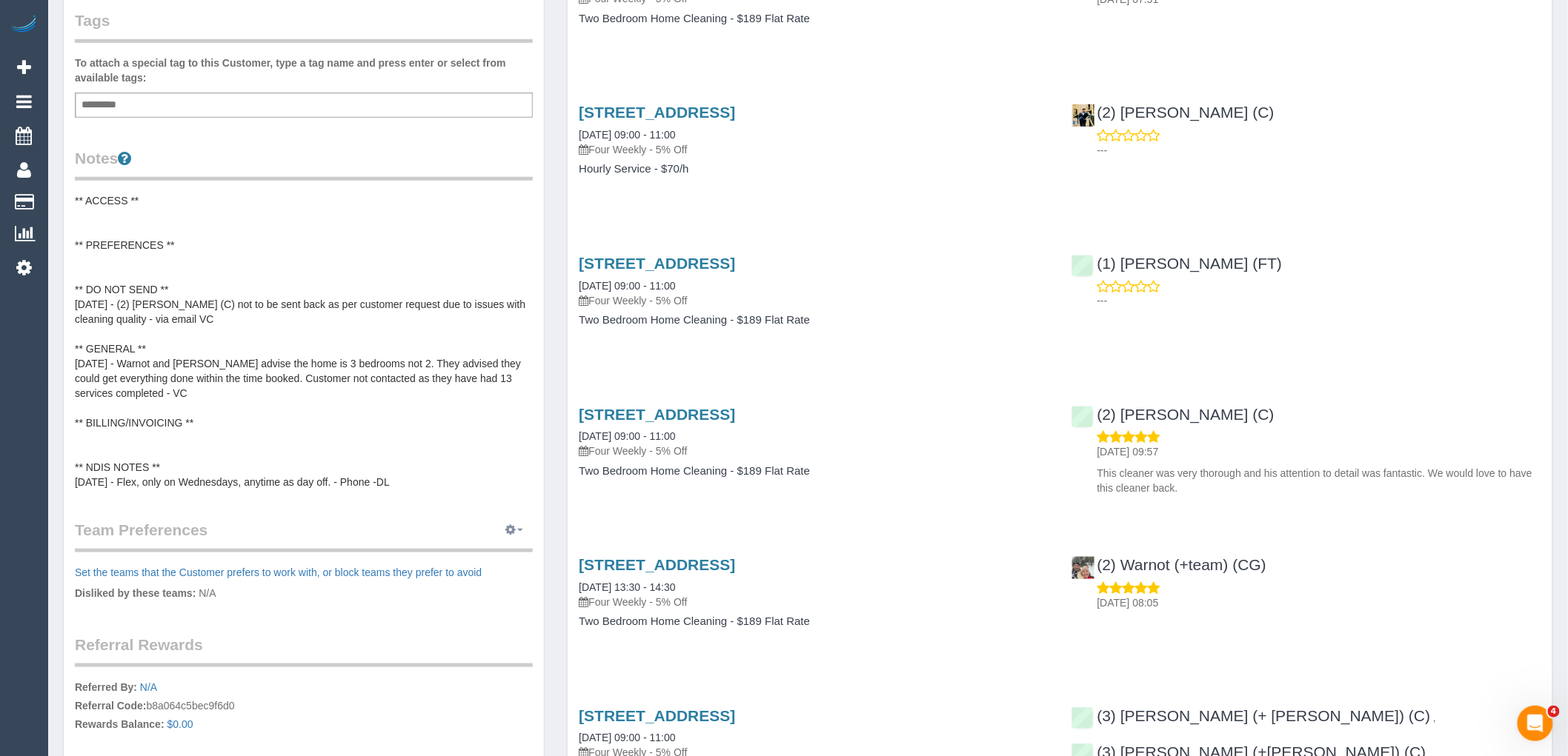
click at [511, 525] on icon "button" at bounding box center [510, 529] width 10 height 9
click at [504, 553] on link "Manage Preferences" at bounding box center [469, 557] width 126 height 19
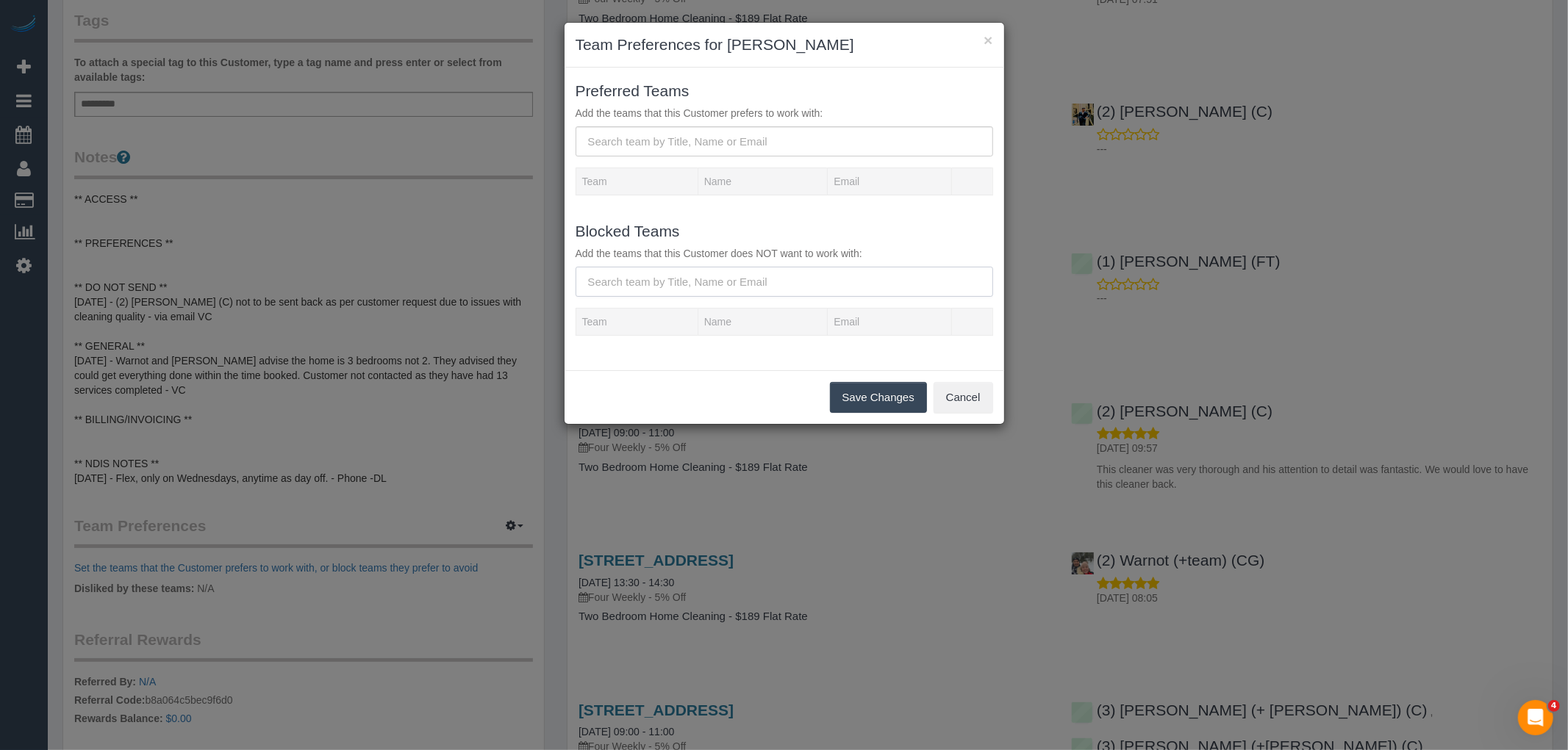
click at [727, 281] on input "text" at bounding box center [784, 281] width 418 height 30
paste input "(2) Harry Dhasmana (C)"
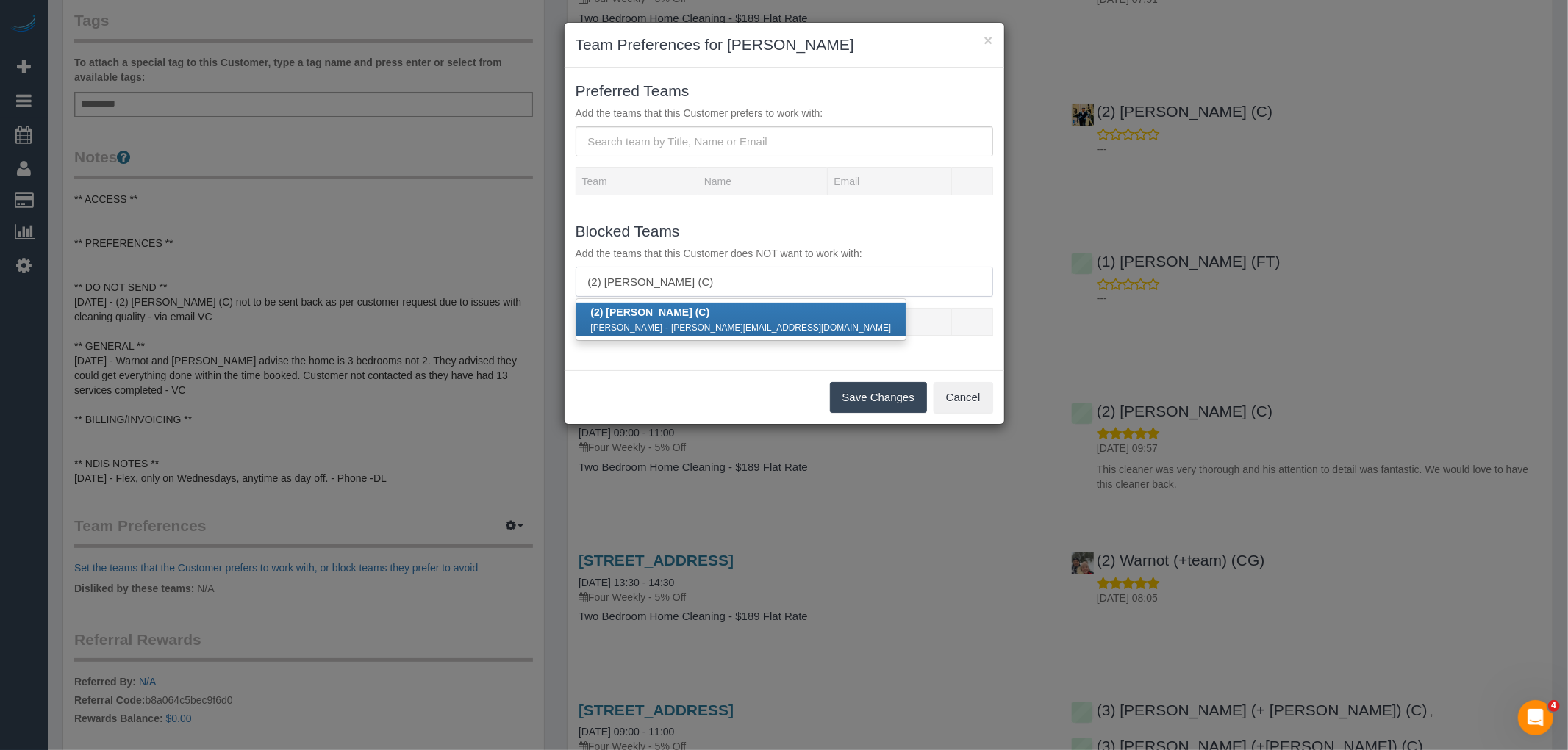
type input "(2) Harry Dhasmana (C)"
click at [715, 320] on div "Harry Dhasmana - dhasmana.himanshu9@gmail.com" at bounding box center [741, 326] width 301 height 15
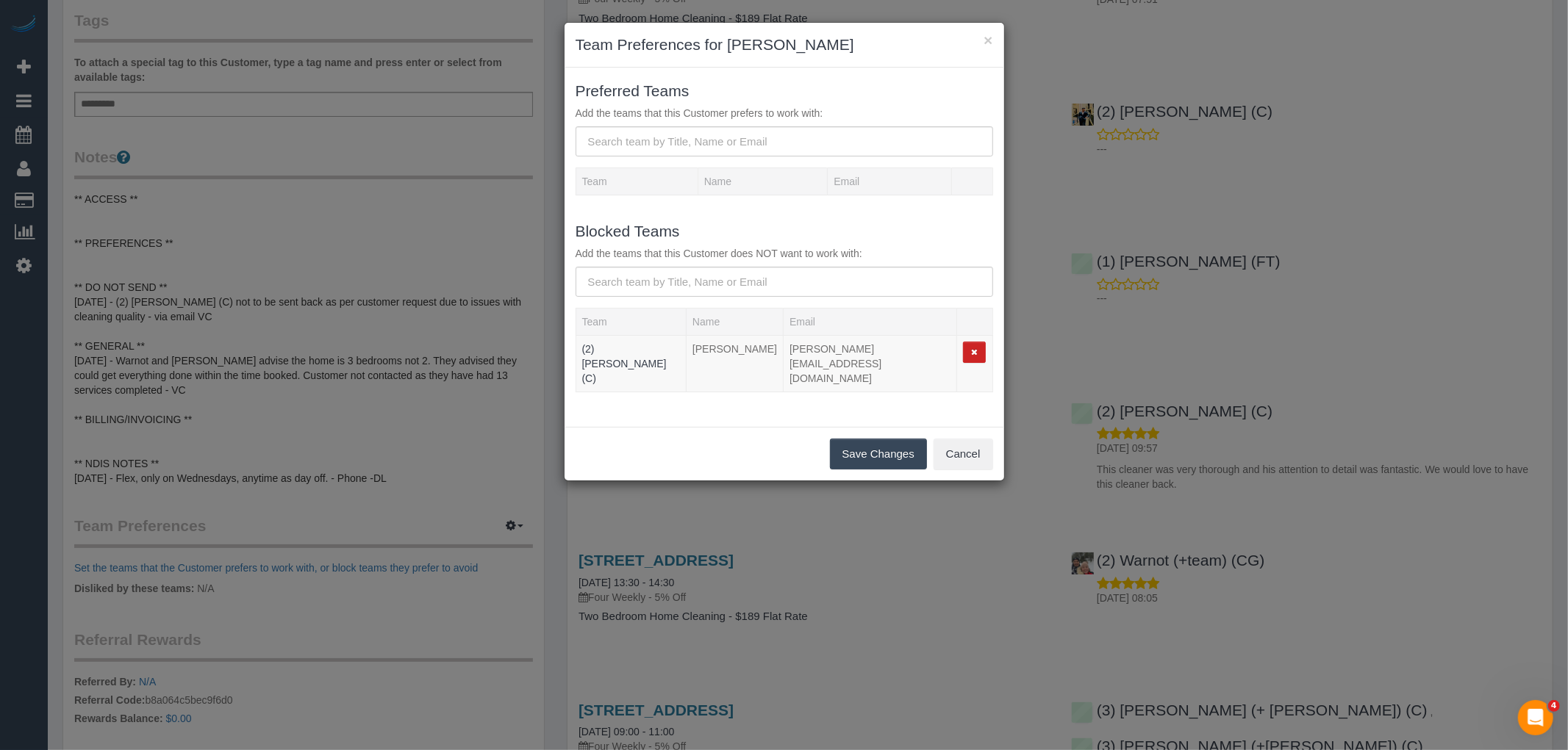
click at [880, 439] on button "Save Changes" at bounding box center [878, 454] width 97 height 31
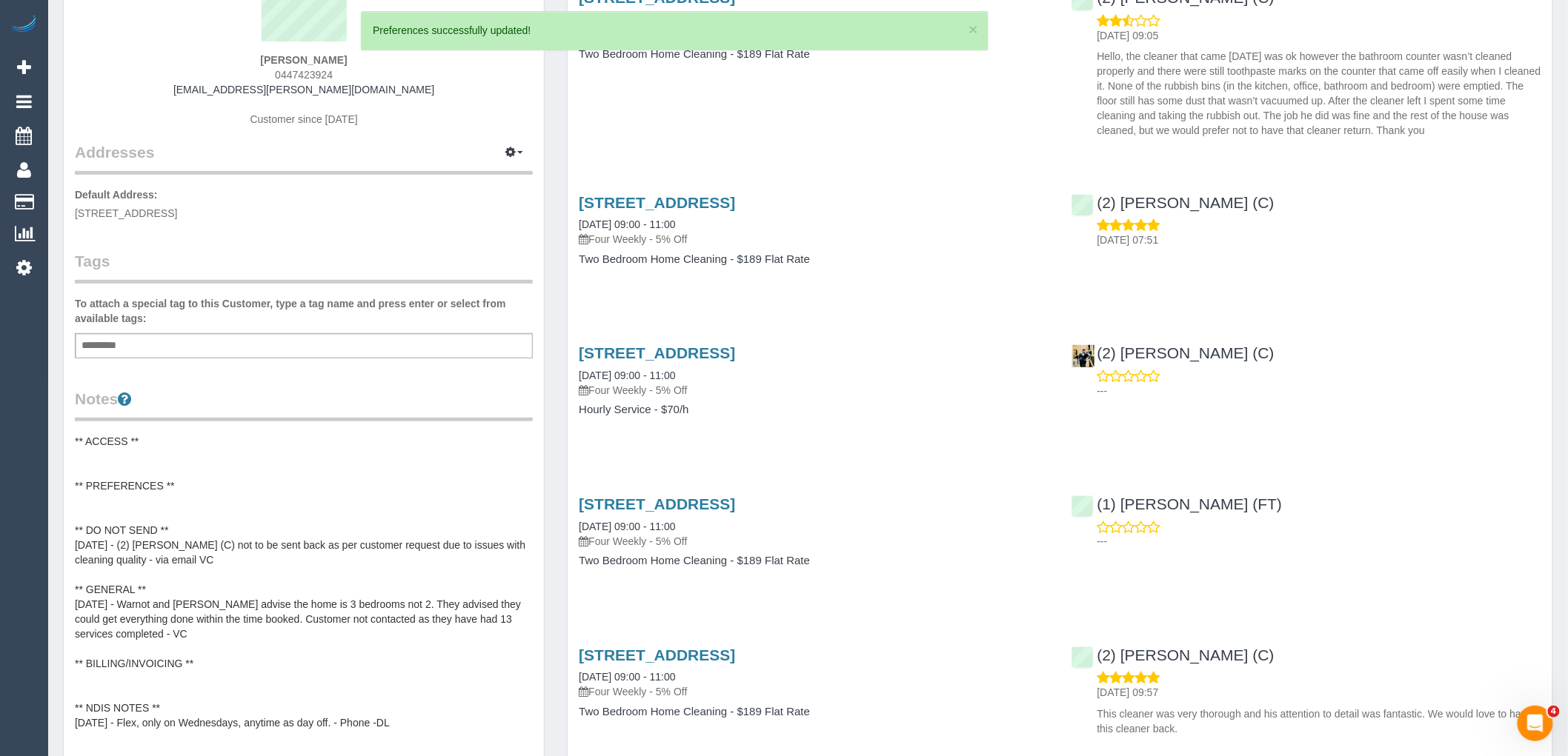
scroll to position [0, 0]
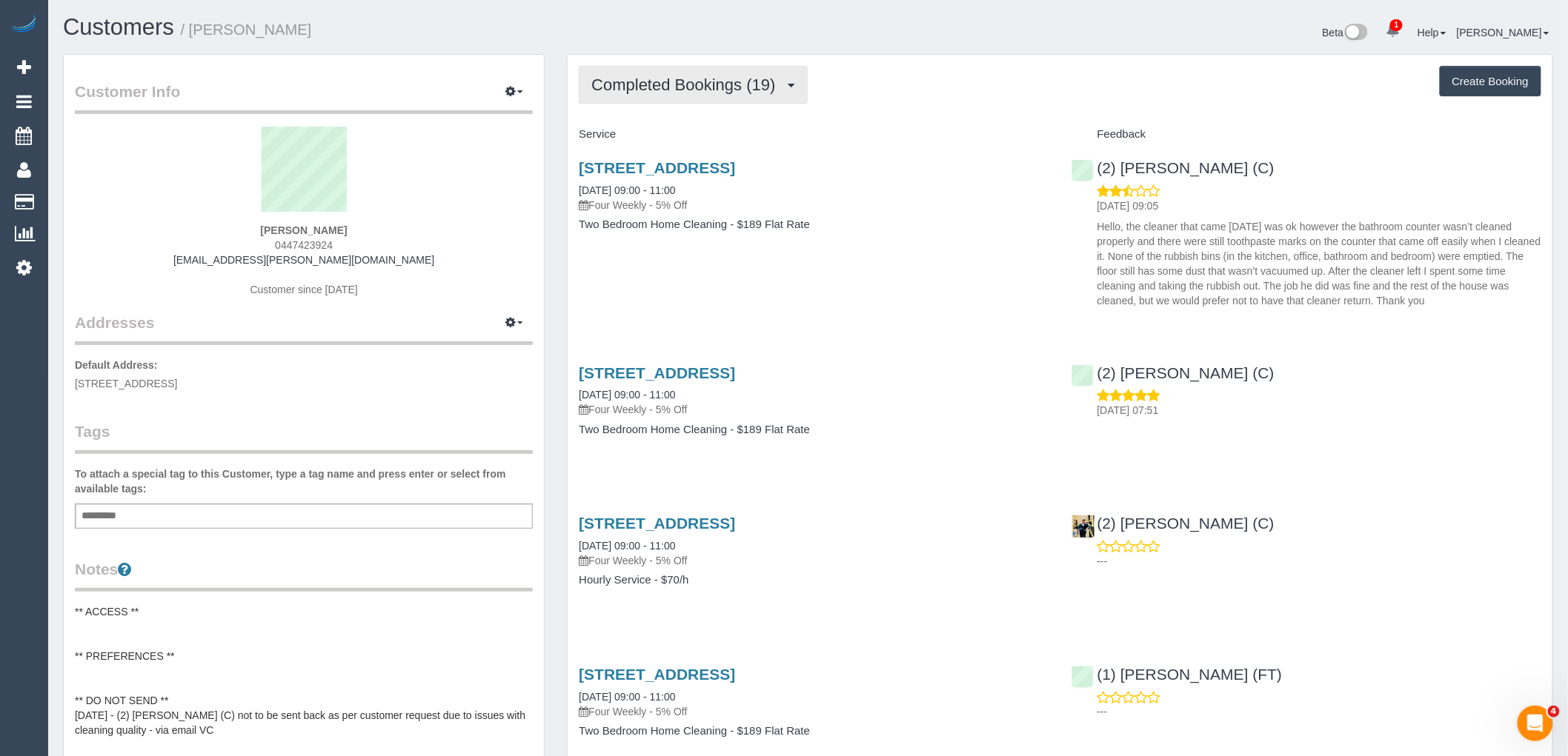
click at [725, 97] on button "Completed Bookings (19)" at bounding box center [693, 85] width 228 height 38
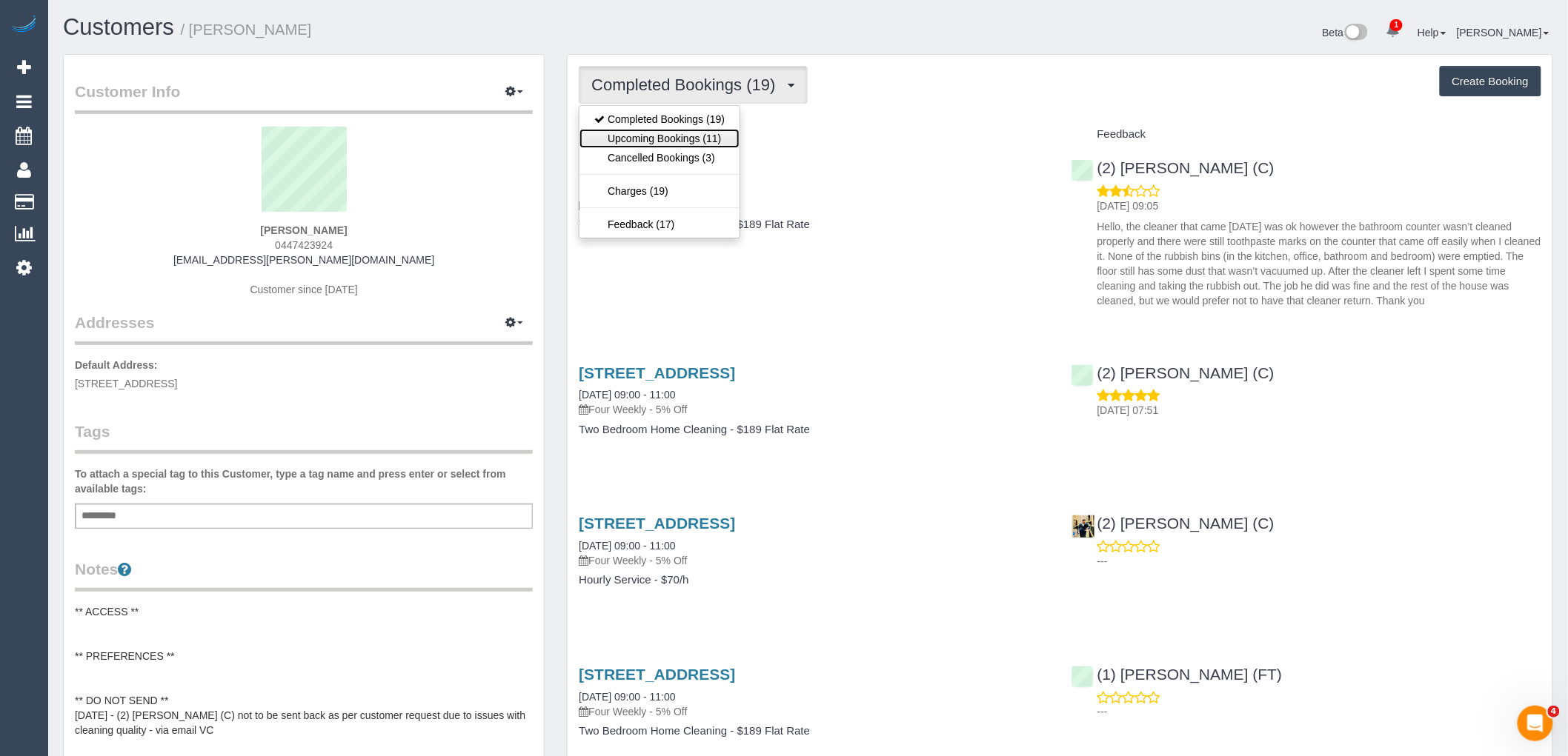
click at [728, 131] on link "Upcoming Bookings (11)" at bounding box center [659, 138] width 160 height 19
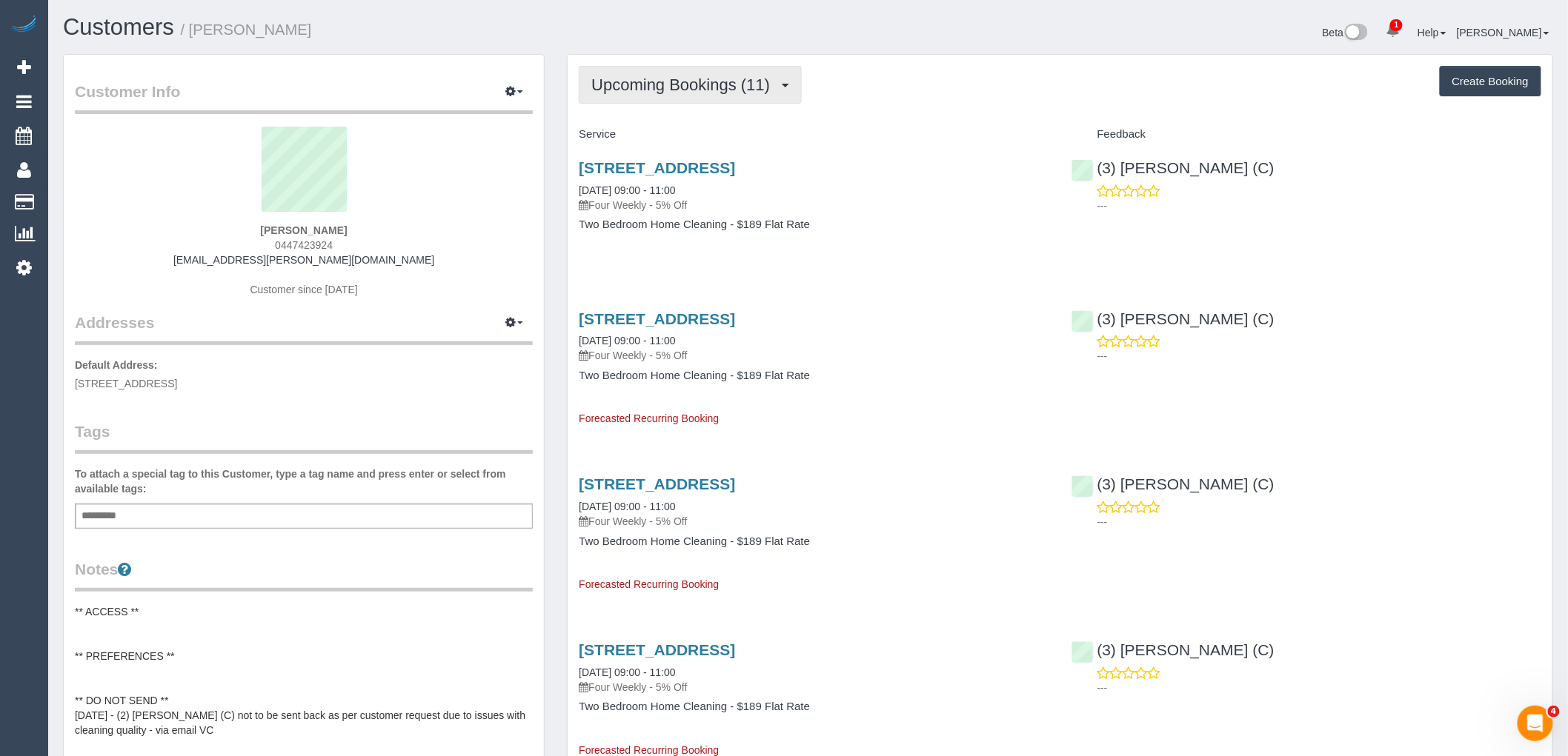
click at [690, 89] on span "Upcoming Bookings (11)" at bounding box center [684, 85] width 186 height 19
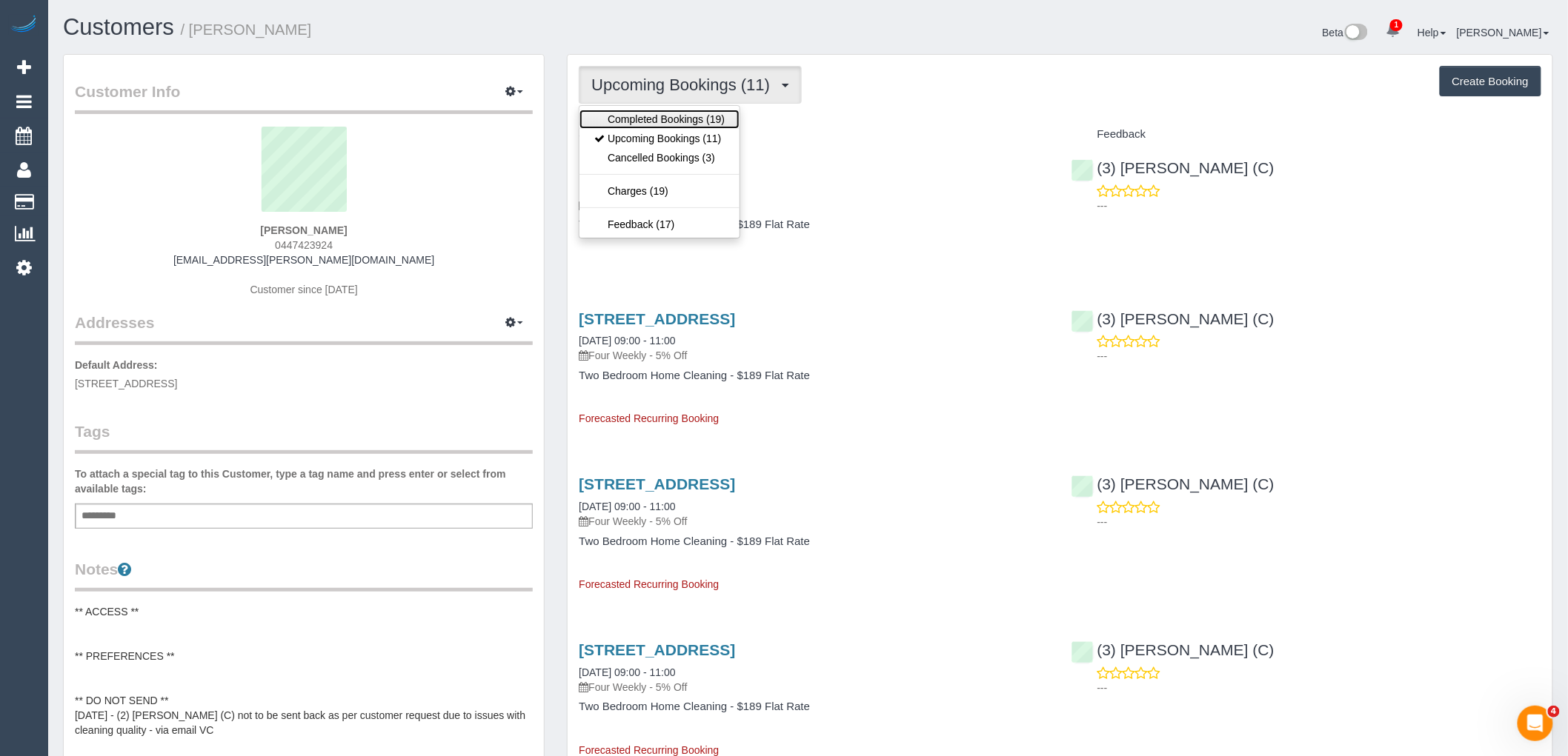
click at [725, 121] on link "Completed Bookings (19)" at bounding box center [659, 119] width 160 height 19
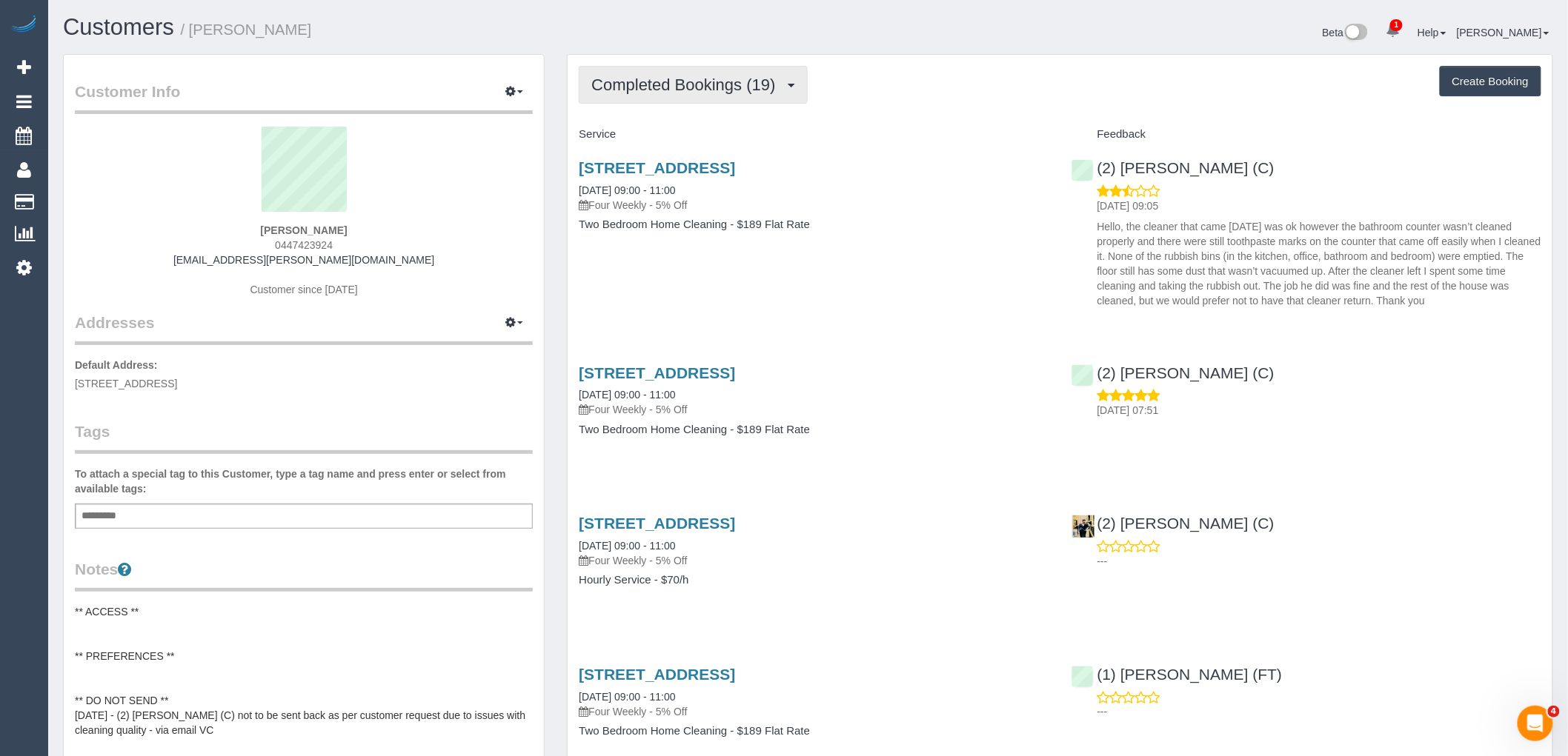
click at [656, 93] on span "Completed Bookings (19)" at bounding box center [687, 85] width 191 height 19
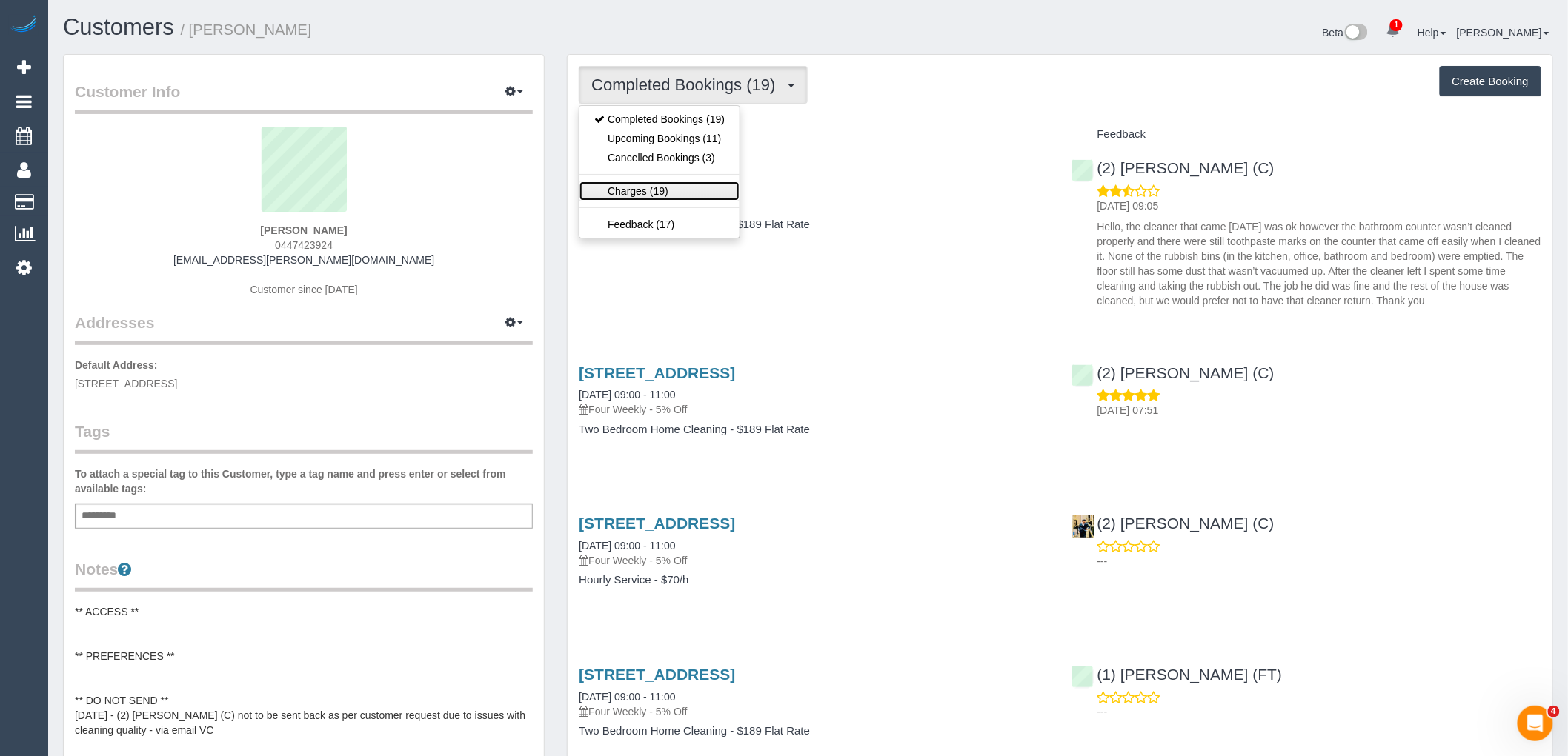
click at [688, 186] on link "Charges (19)" at bounding box center [659, 191] width 160 height 19
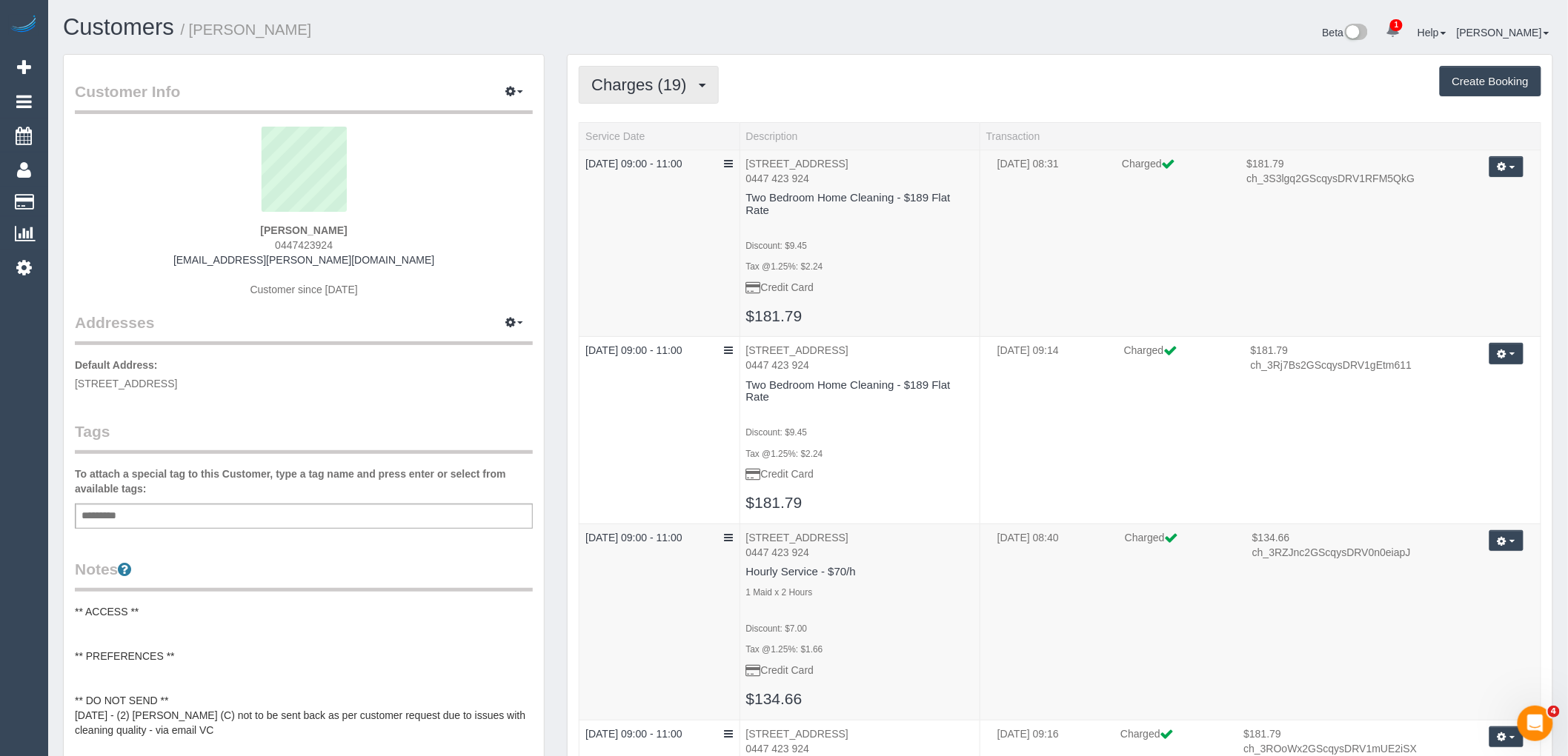
click at [660, 88] on span "Charges (19)" at bounding box center [642, 85] width 103 height 19
click at [665, 137] on link "Upcoming Bookings (11)" at bounding box center [659, 138] width 160 height 19
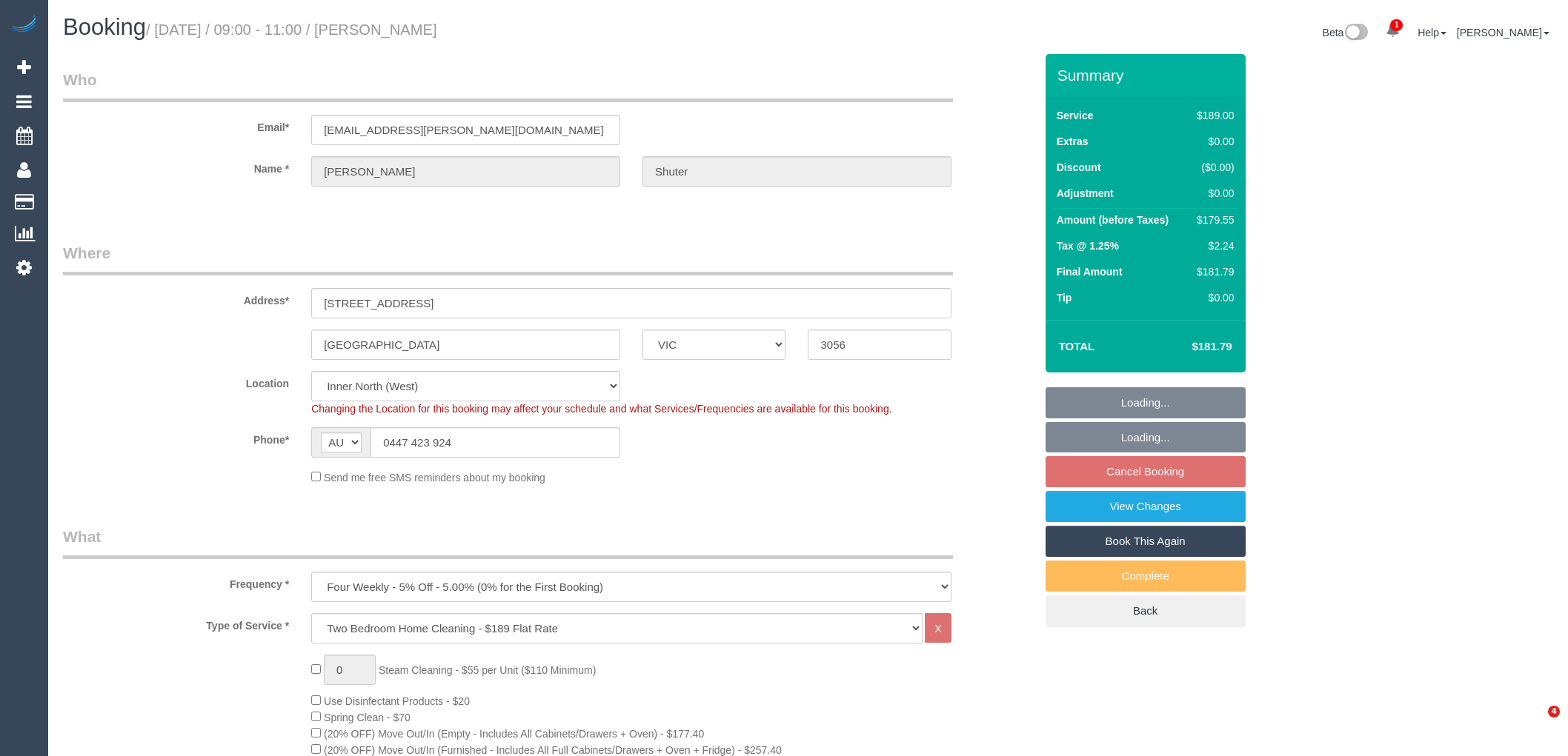
select select "VIC"
select select "number:27"
select select "number:14"
select select "number:19"
select select "number:24"
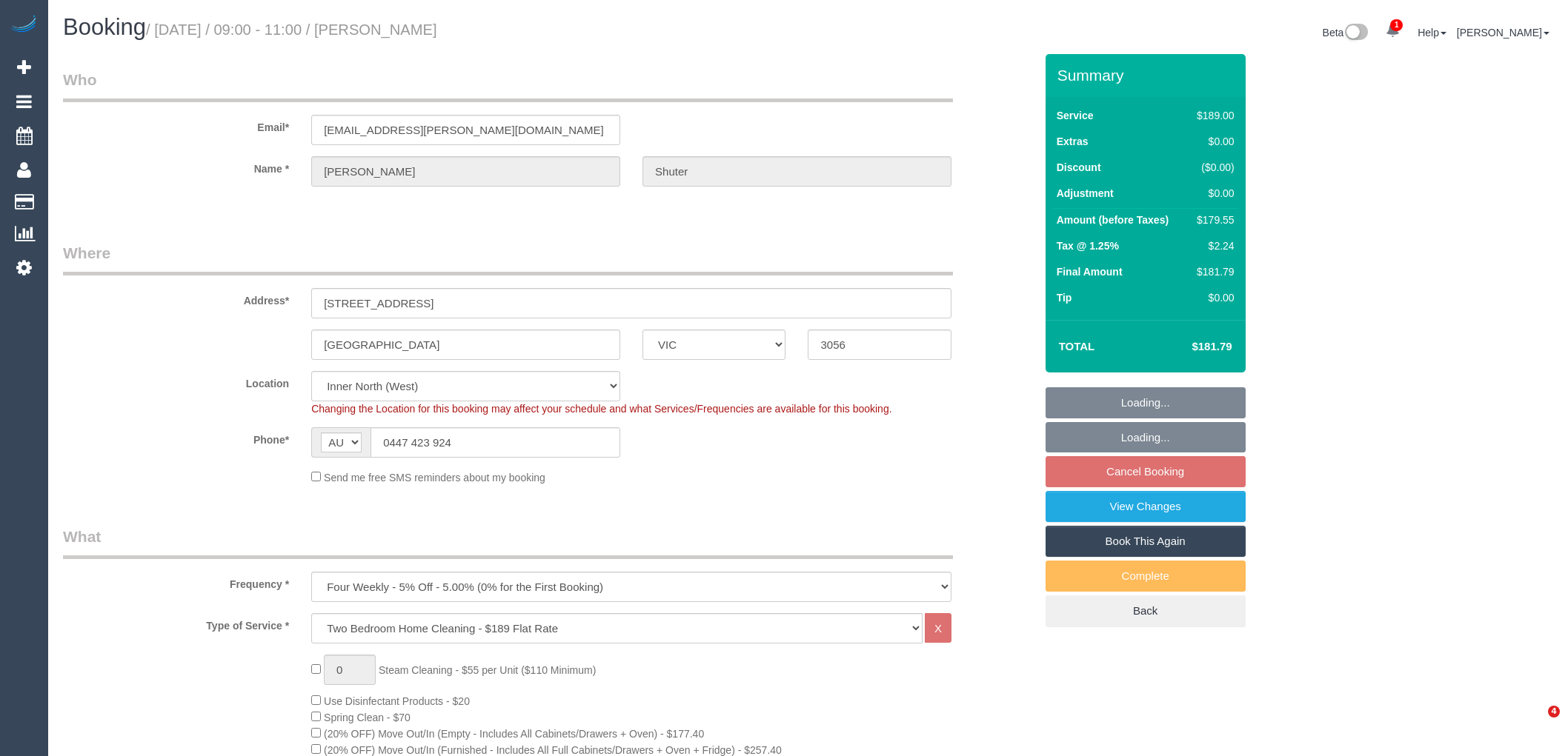
select select "number:34"
select select "number:11"
select select "spot3"
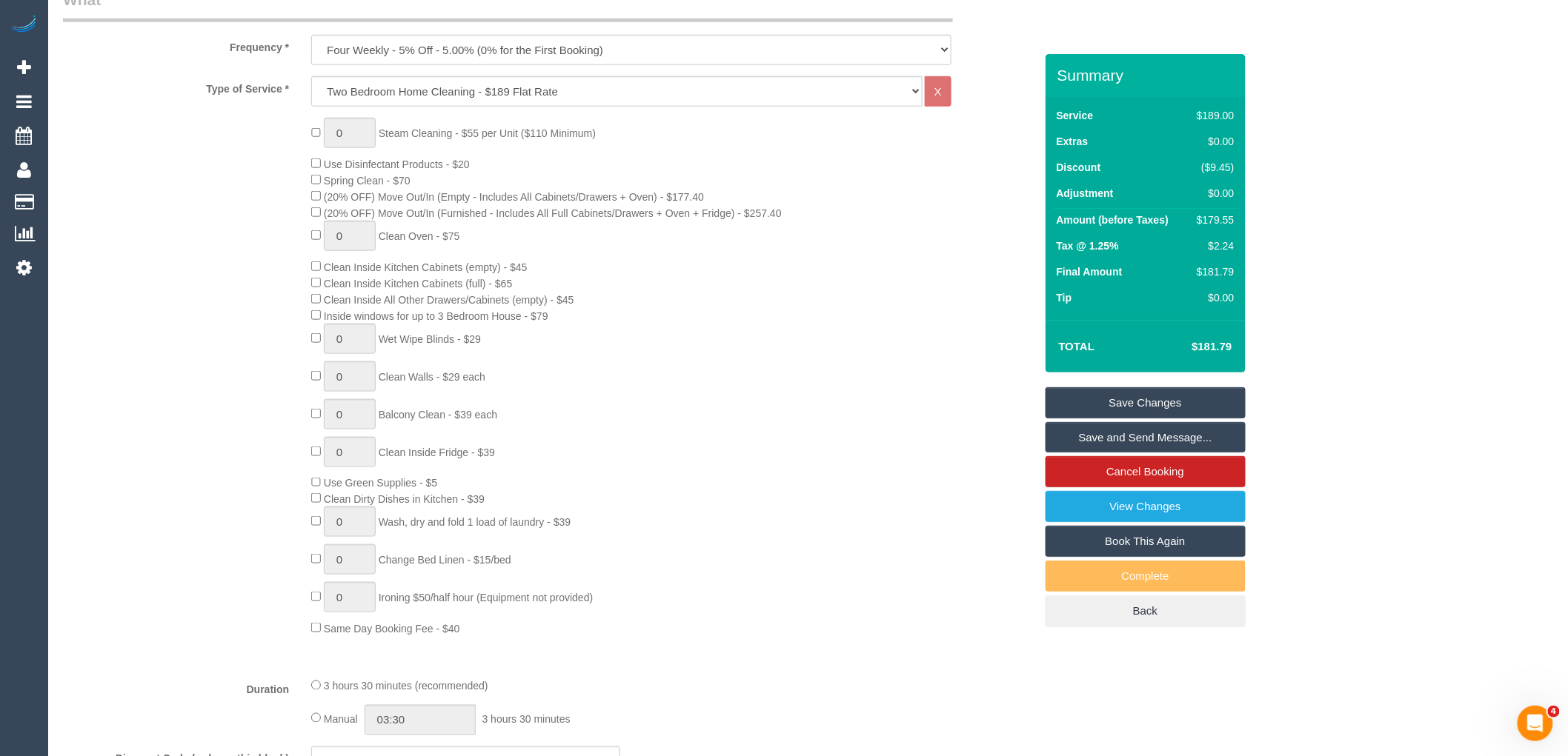
scroll to position [740, 0]
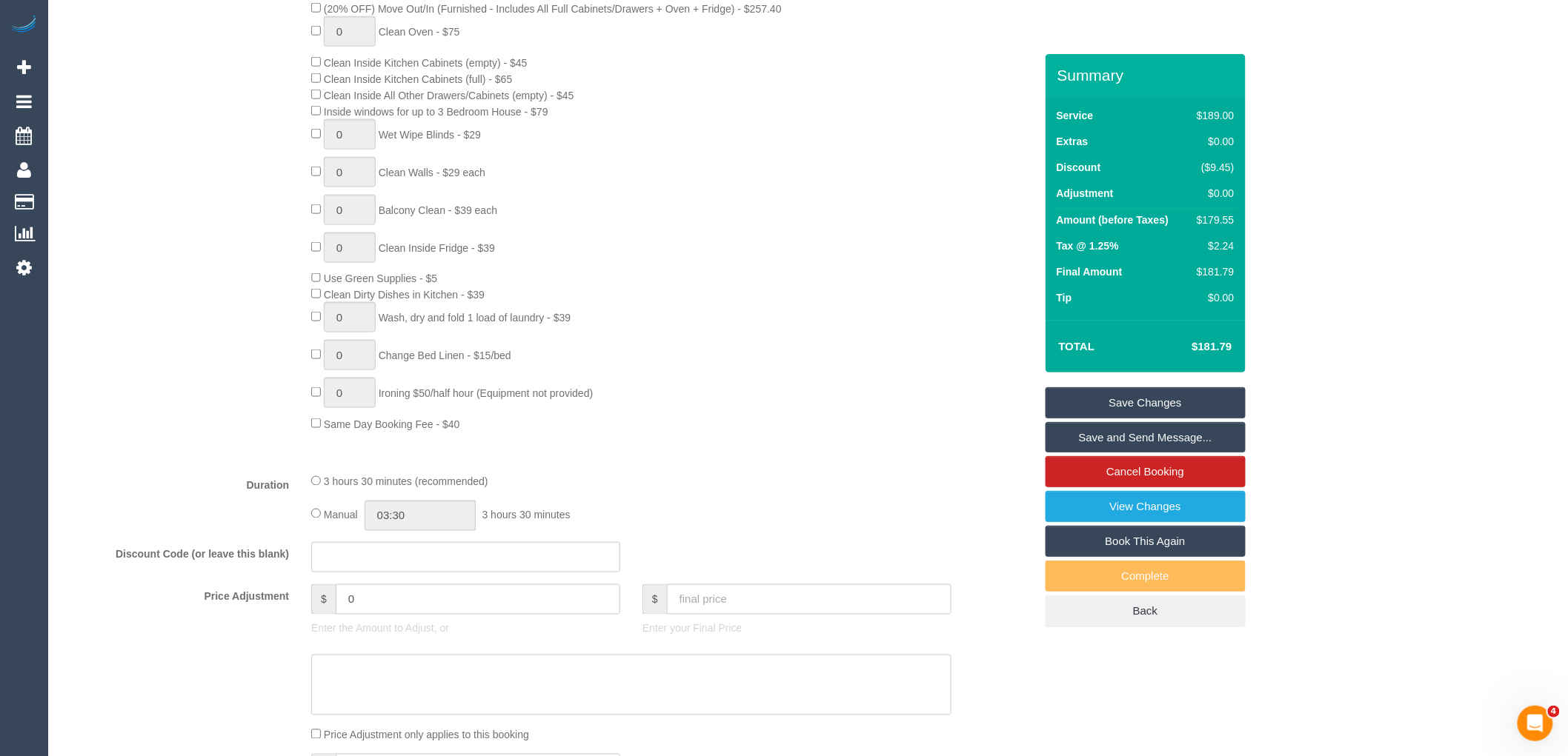
click at [409, 283] on fieldset "What Frequency * One Time Cleaning Weekly - 10% Off - 10.00% (0% for the First …" at bounding box center [548, 311] width 972 height 1055
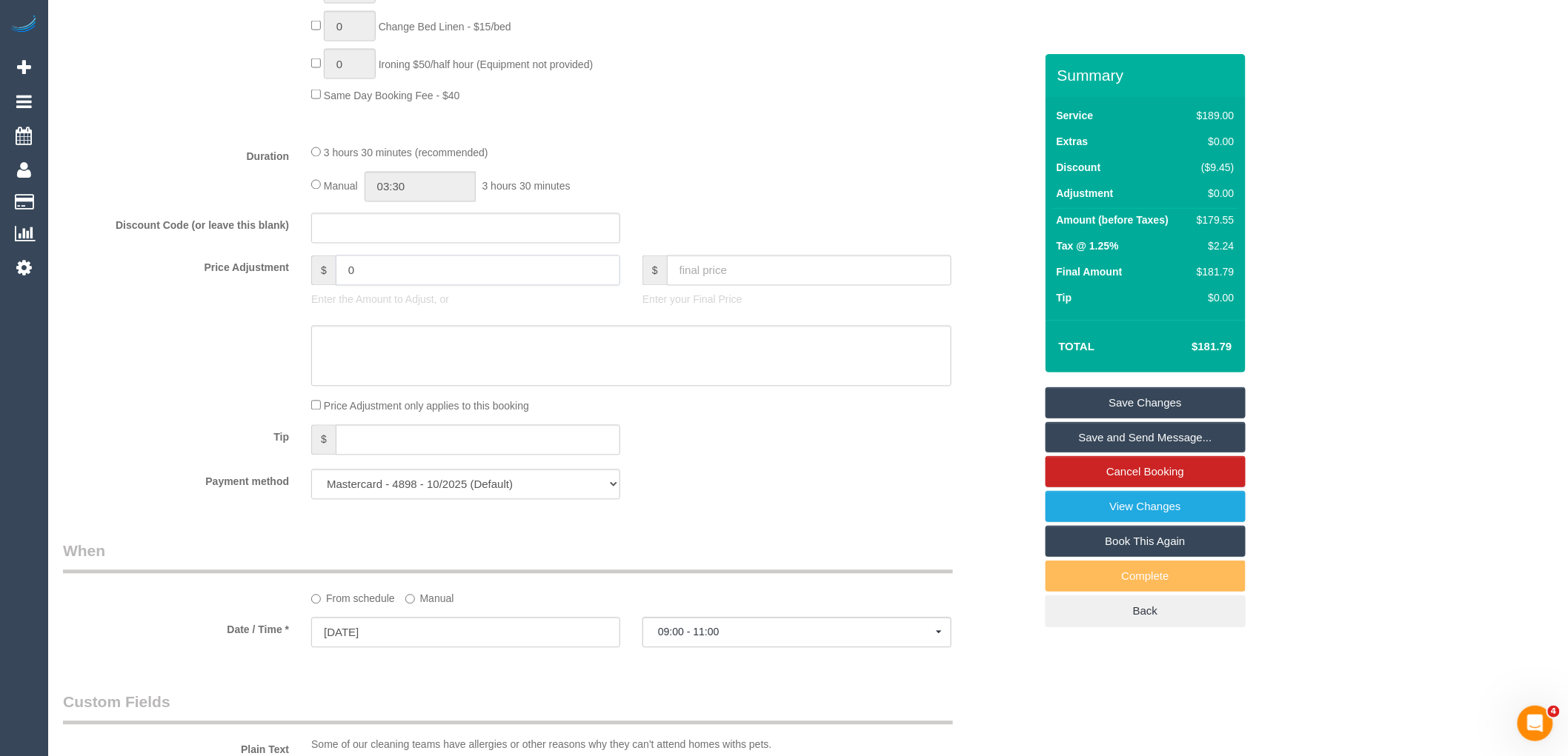
click at [374, 286] on input "0" at bounding box center [478, 270] width 284 height 30
type input "-25"
click at [405, 374] on textarea at bounding box center [631, 356] width 640 height 61
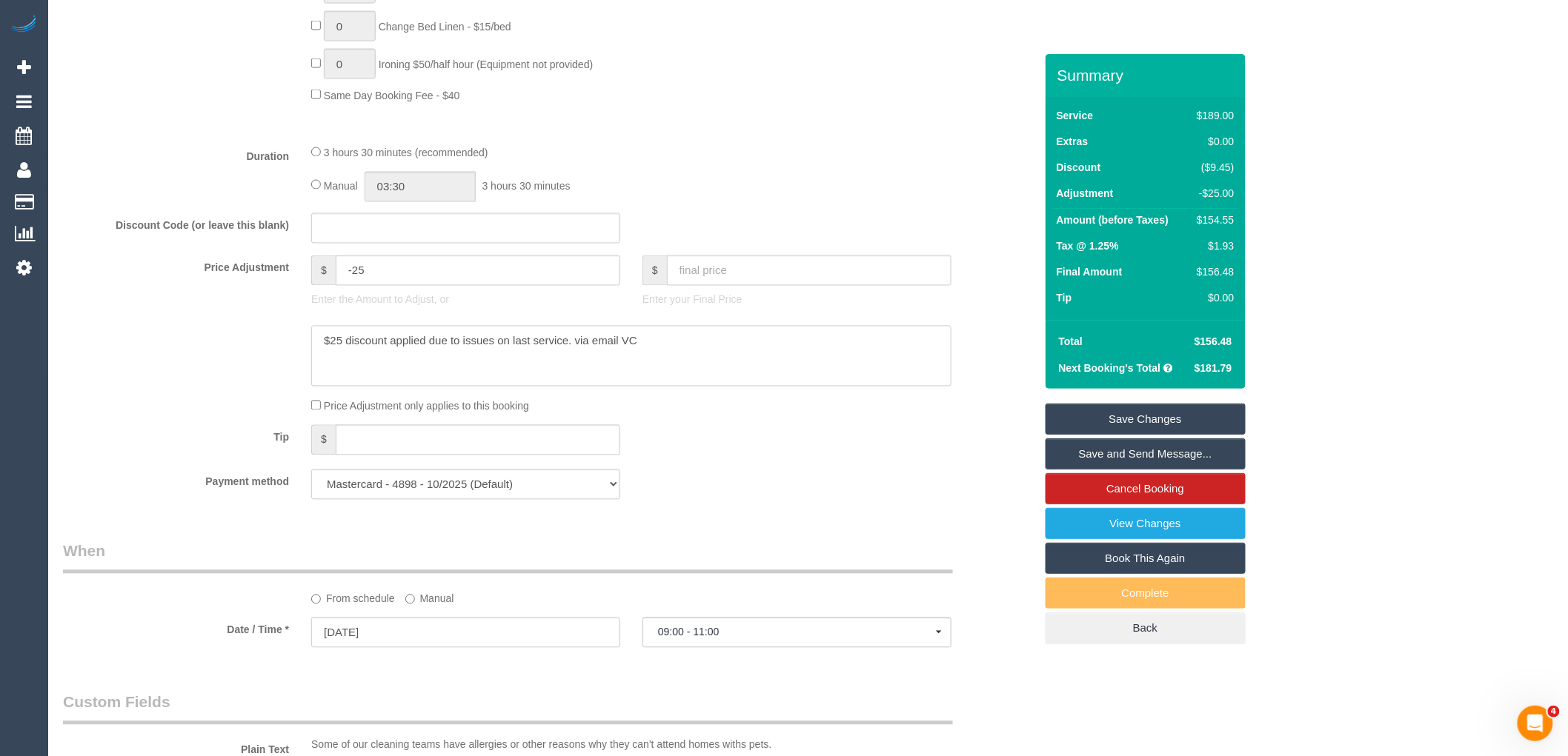
type textarea "$25 discount applied due to issues on last service. via email VC"
click at [1172, 415] on link "Save Changes" at bounding box center [1146, 419] width 200 height 31
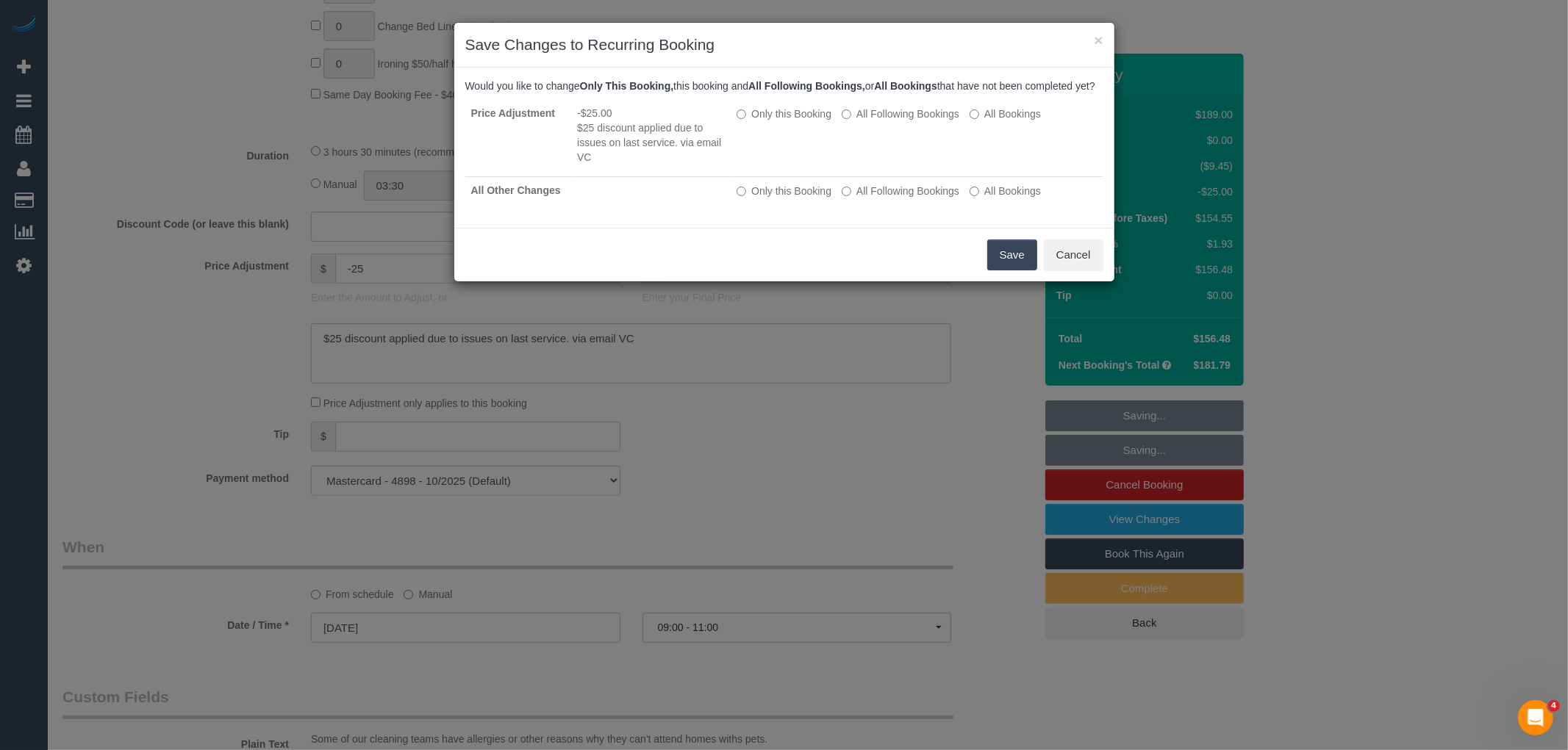
click at [1020, 265] on button "Save" at bounding box center [1012, 255] width 50 height 31
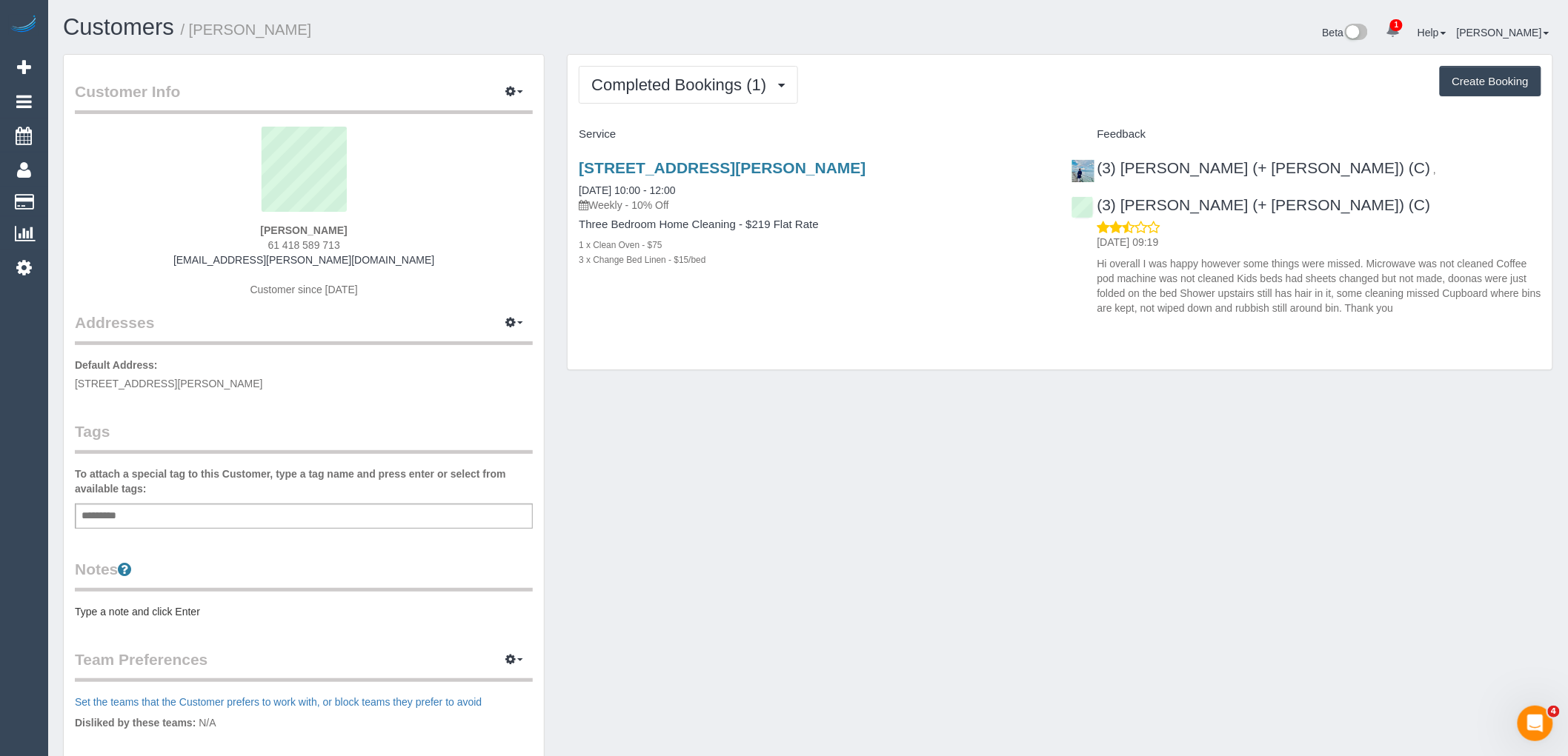
drag, startPoint x: 638, startPoint y: 256, endPoint x: 559, endPoint y: 248, distance: 79.4
click at [559, 248] on div "Completed Bookings (1) Completed Bookings (1) Upcoming Bookings (11) Cancelled …" at bounding box center [1060, 220] width 1009 height 332
click at [818, 239] on div "1 x Clean Oven - $75" at bounding box center [813, 244] width 470 height 15
click at [763, 74] on button "Completed Bookings (1)" at bounding box center [688, 85] width 219 height 38
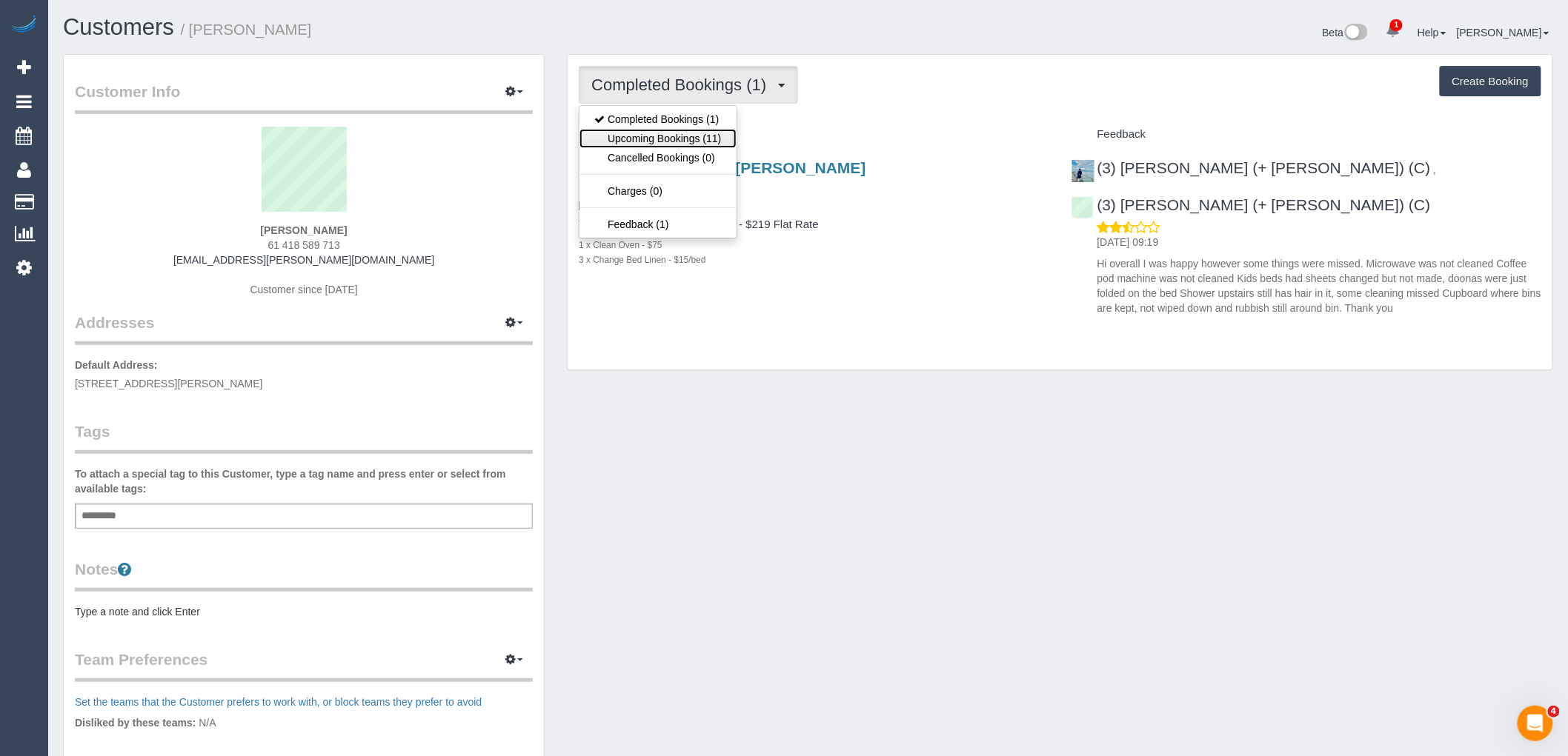
click at [680, 140] on link "Upcoming Bookings (11)" at bounding box center [657, 138] width 156 height 19
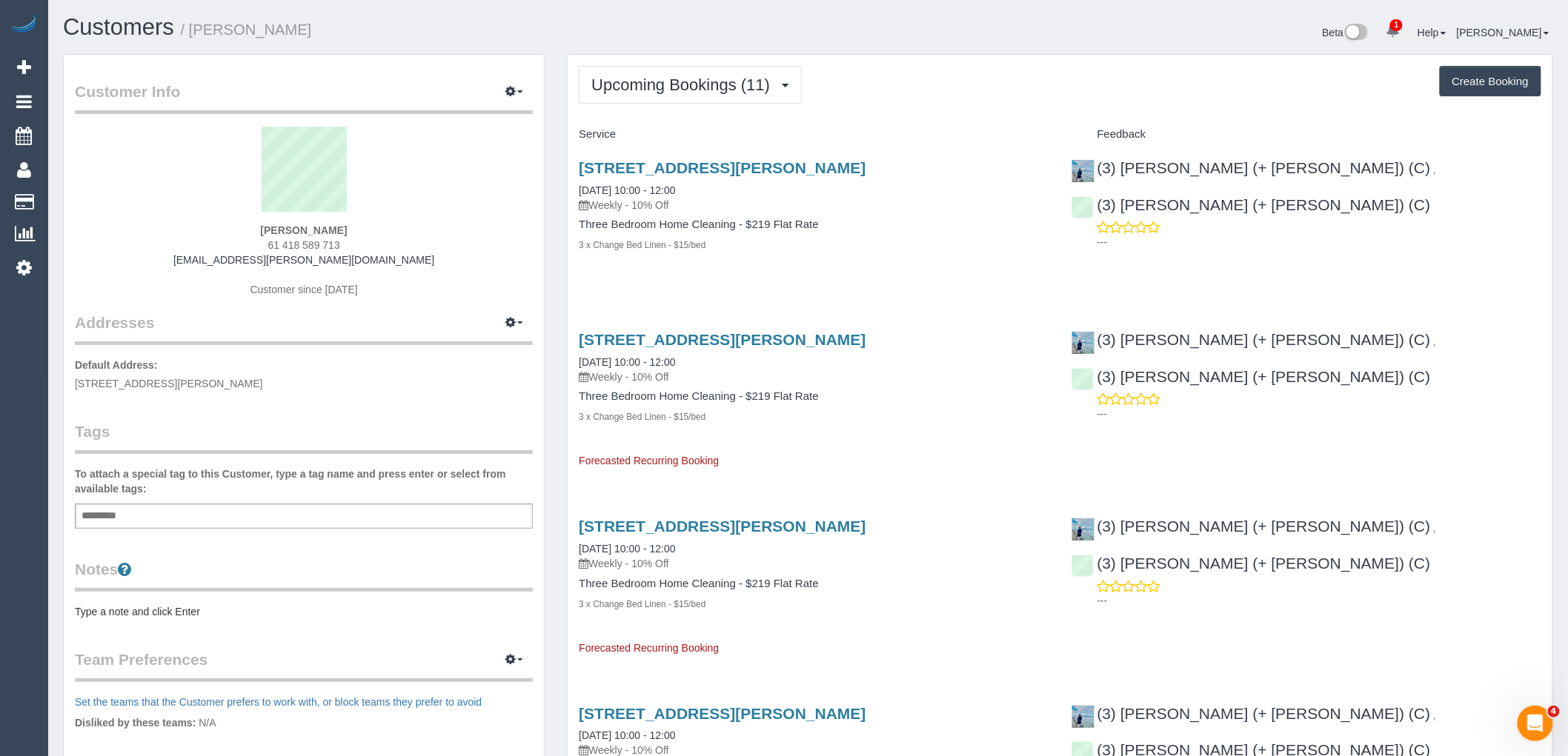
click at [327, 506] on div "Add a tag" at bounding box center [304, 516] width 458 height 25
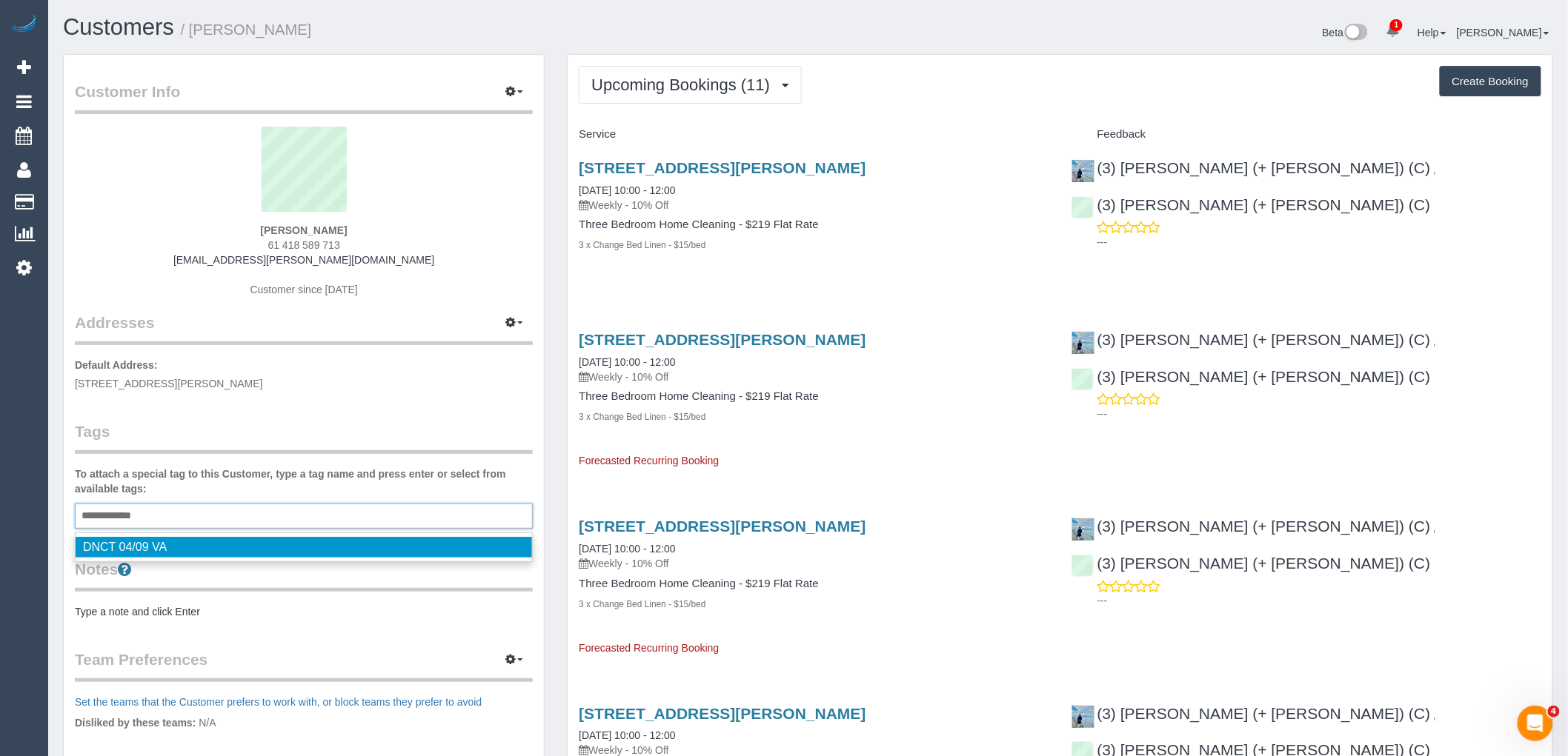
type input "**********"
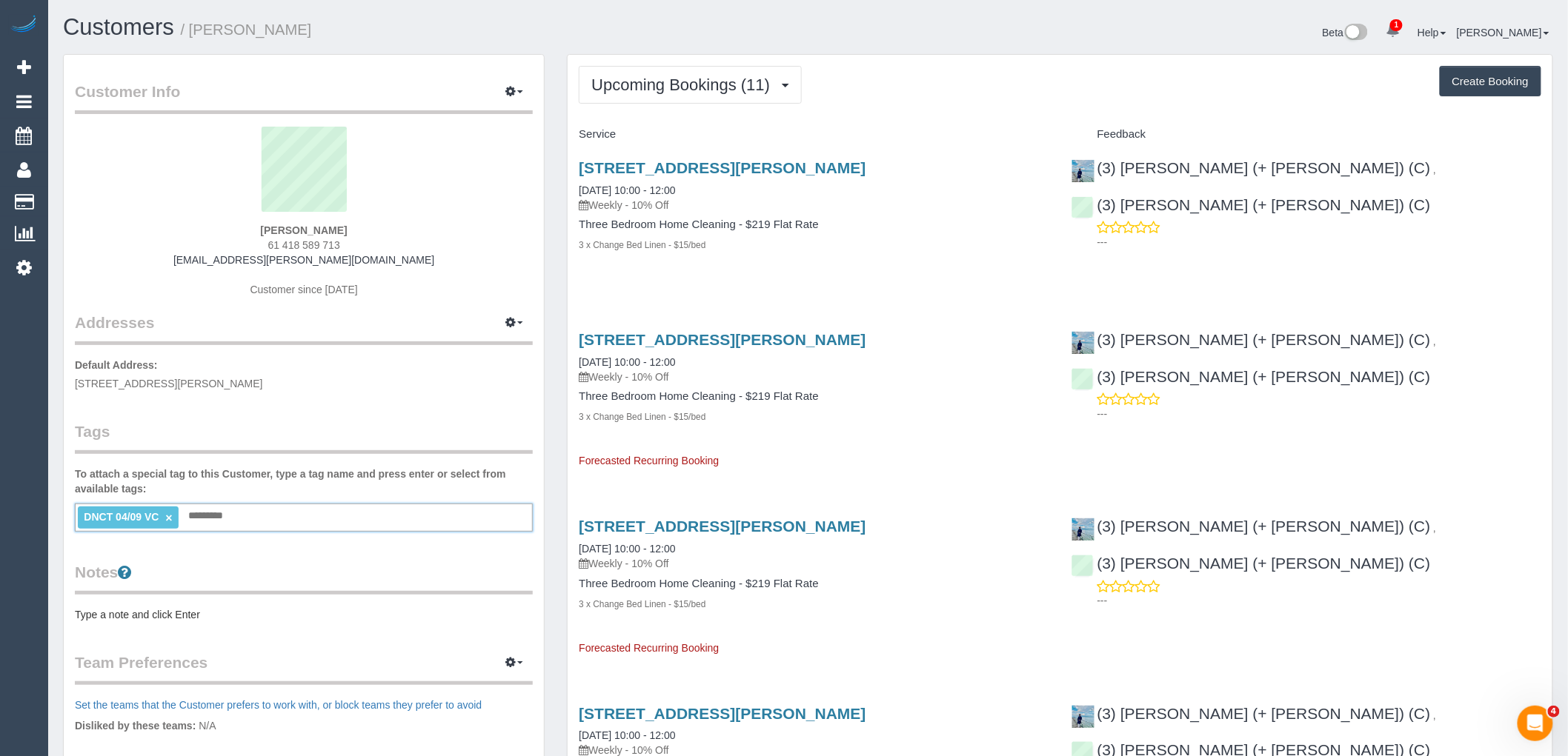
click at [373, 397] on div "Customer Info Edit Contact Info Send Message Email Preferences Special Sales Ta…" at bounding box center [304, 529] width 480 height 949
click at [678, 86] on span "Upcoming Bookings (11)" at bounding box center [684, 85] width 186 height 19
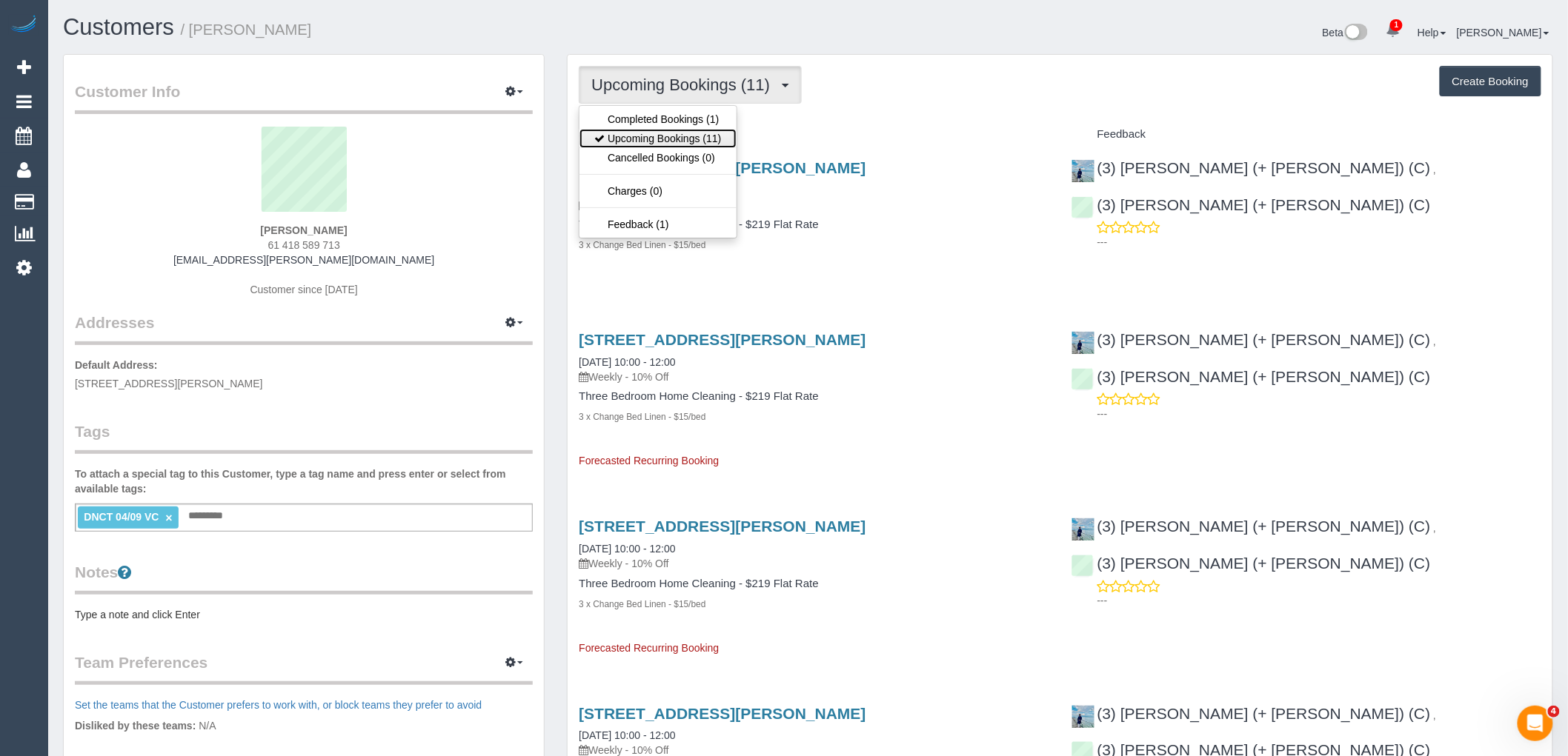
click at [690, 132] on link "Upcoming Bookings (11)" at bounding box center [657, 138] width 156 height 19
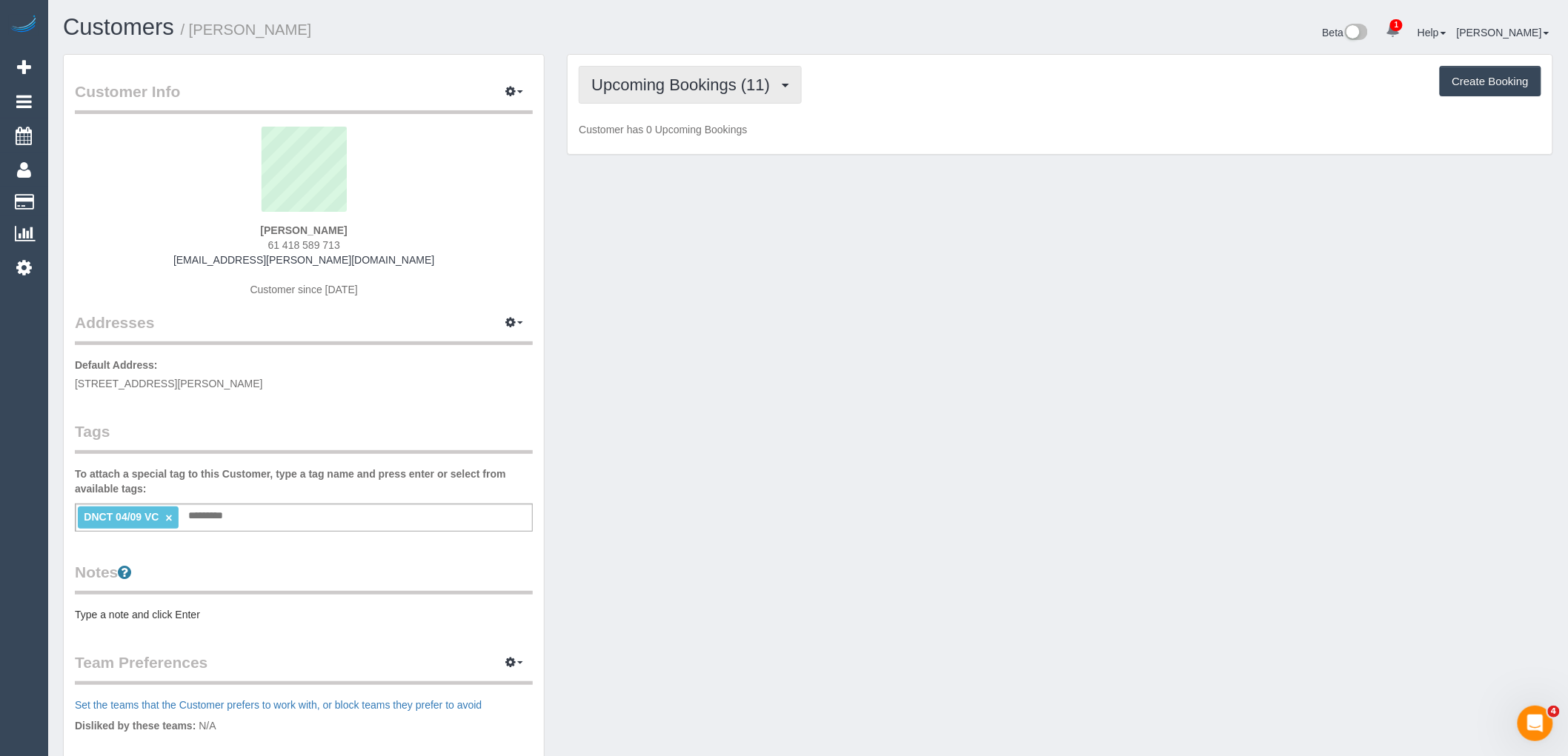
click at [694, 89] on span "Upcoming Bookings (11)" at bounding box center [684, 85] width 186 height 19
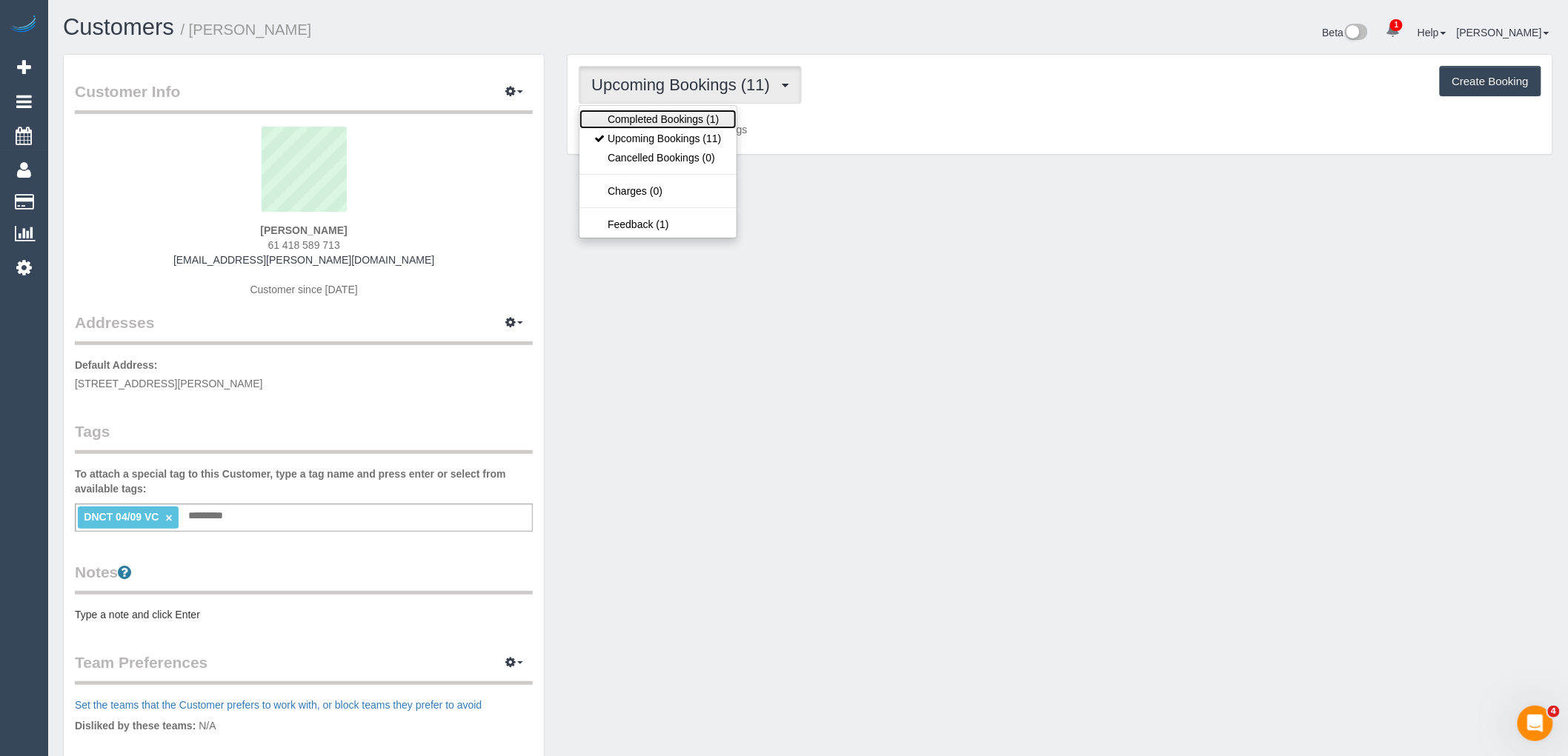
click at [701, 121] on link "Completed Bookings (1)" at bounding box center [657, 119] width 156 height 19
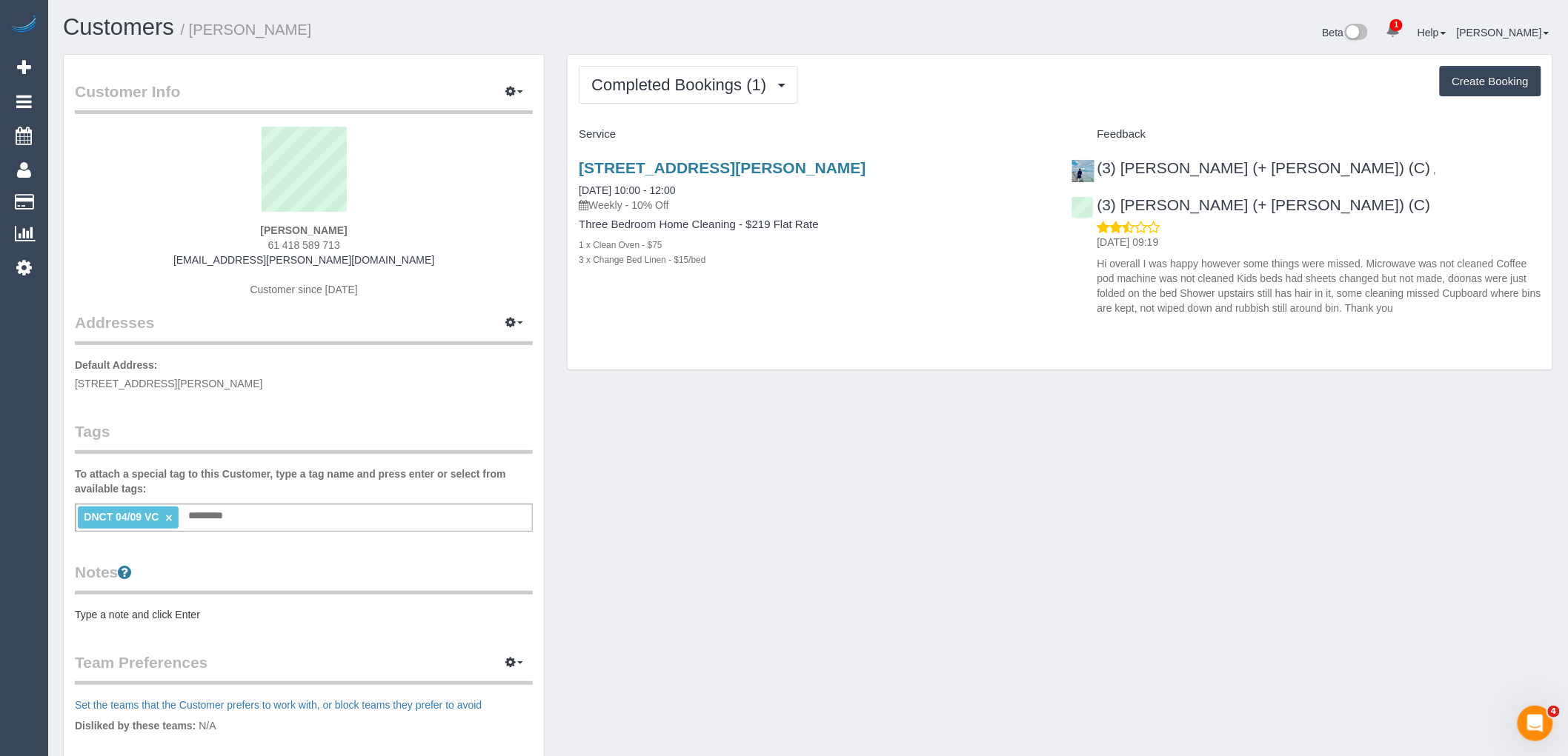
click at [944, 249] on div "1 x Clean Oven - $75" at bounding box center [813, 244] width 470 height 15
click at [663, 85] on span "Completed Bookings (1)" at bounding box center [682, 85] width 183 height 19
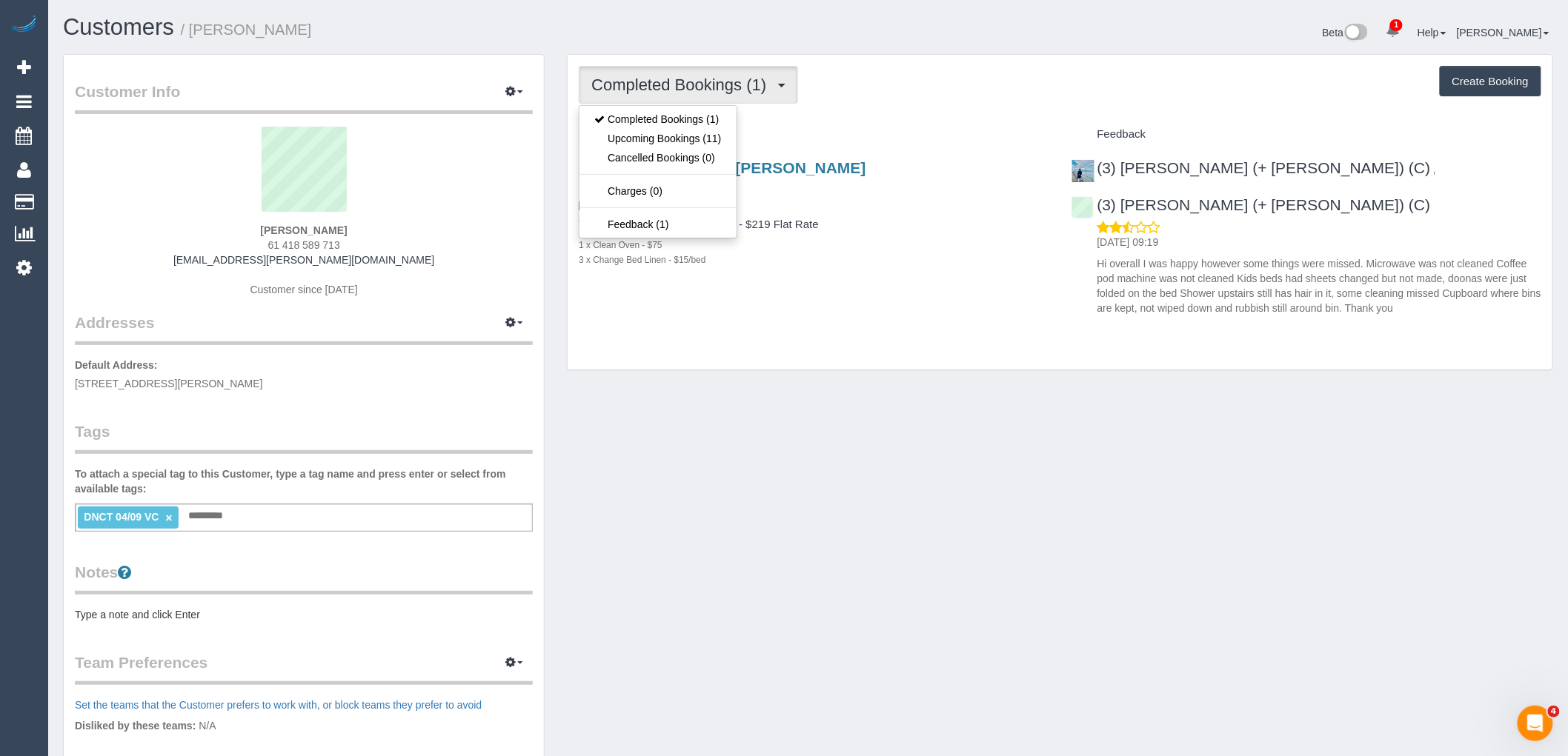
click at [866, 293] on div "54 Fergie Street, Fitzroy North, VIC 3068 04/09/2025 10:00 - 12:00 Weekly - 10%…" at bounding box center [814, 221] width 492 height 150
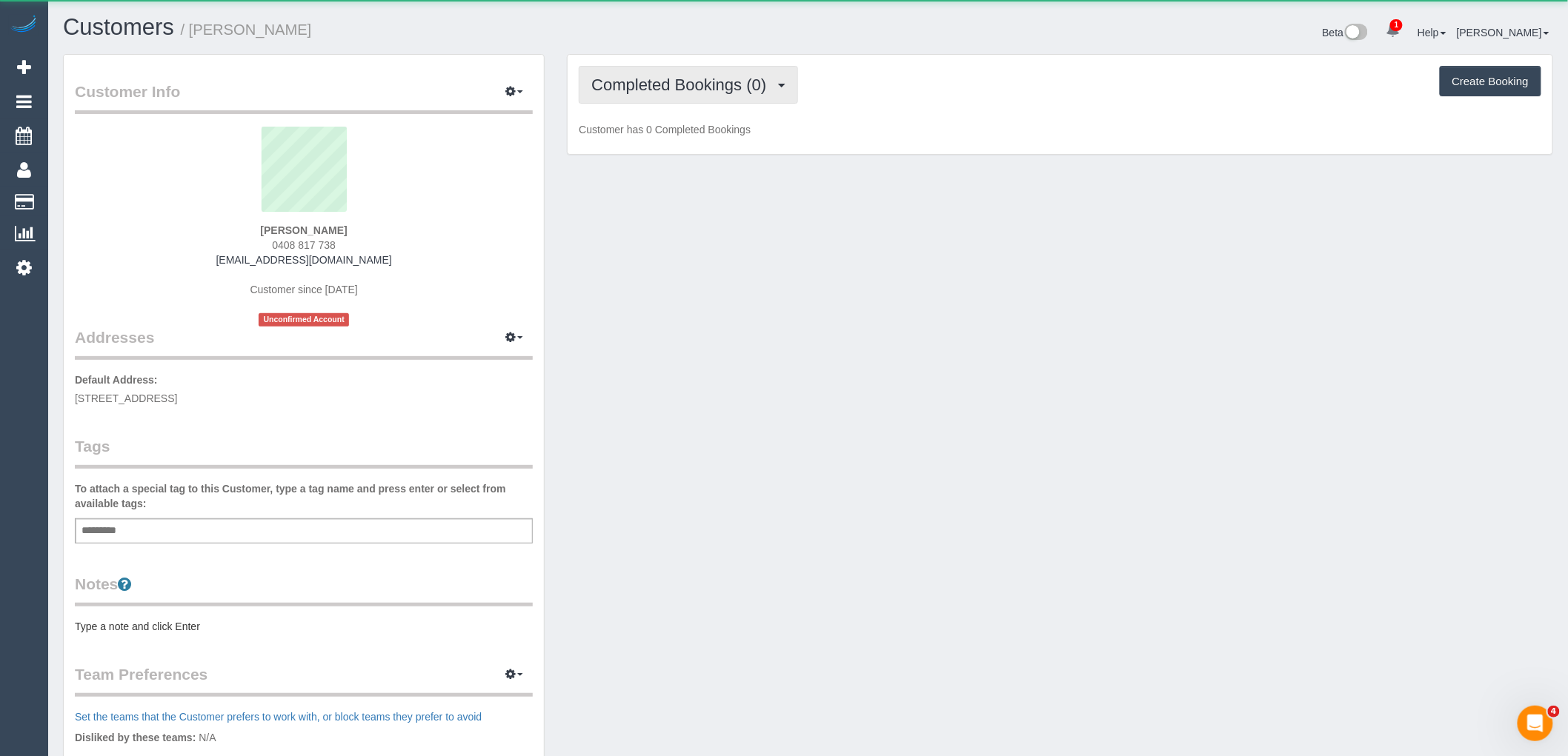
click at [749, 77] on span "Completed Bookings (0)" at bounding box center [682, 85] width 183 height 19
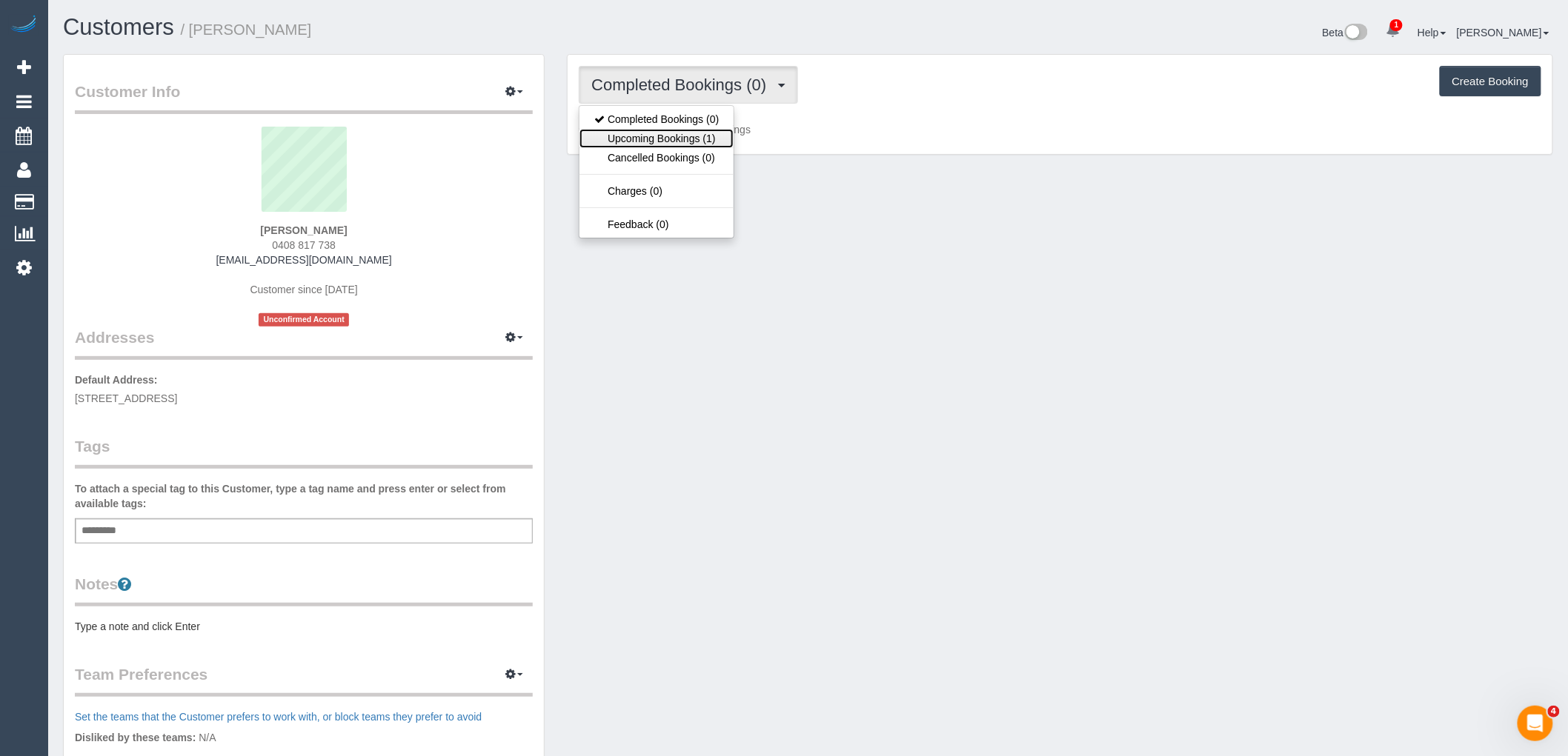
click at [699, 139] on link "Upcoming Bookings (1)" at bounding box center [656, 138] width 154 height 19
